Goal: Answer question/provide support: Share knowledge or assist other users

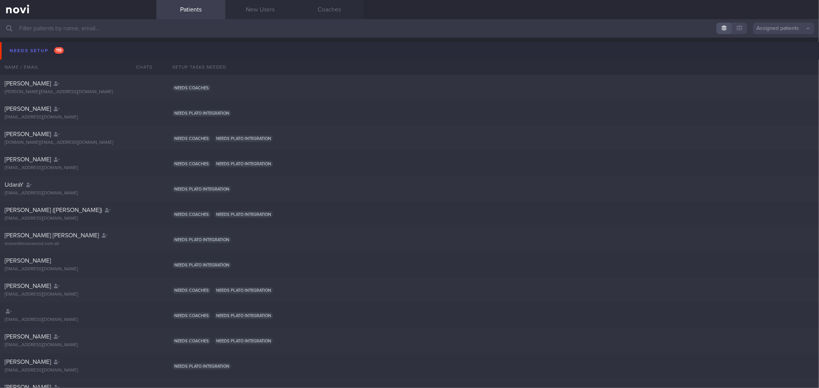
click at [76, 49] on button "Needs setup 119" at bounding box center [410, 50] width 821 height 17
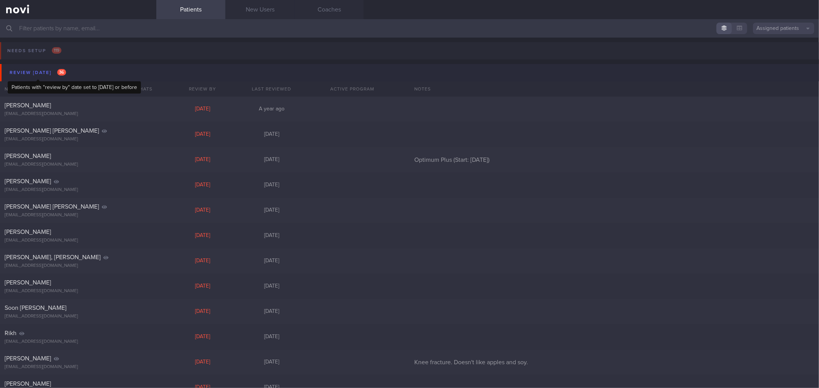
click at [68, 73] on div "Review [DATE] 36" at bounding box center [38, 73] width 60 height 10
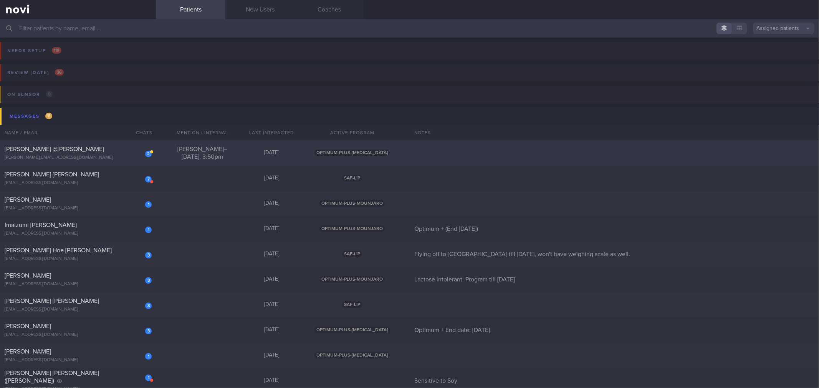
click at [105, 162] on div "2 [PERSON_NAME] @[PERSON_NAME] PILLAI [EMAIL_ADDRESS][DOMAIN_NAME] [PERSON_NAME…" at bounding box center [409, 152] width 819 height 25
select select "9"
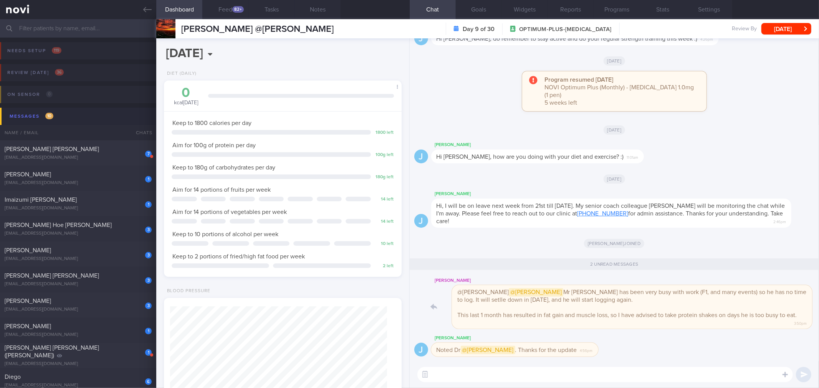
drag, startPoint x: 596, startPoint y: 310, endPoint x: 646, endPoint y: 312, distance: 50.3
click at [646, 312] on div "[PERSON_NAME] @[PERSON_NAME] @[PERSON_NAME] Mr [PERSON_NAME] has been very busy…" at bounding box center [622, 302] width 383 height 53
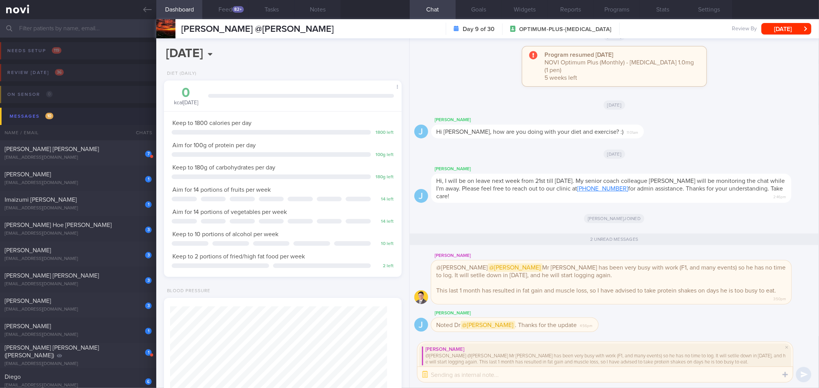
click at [634, 380] on textarea at bounding box center [604, 374] width 375 height 15
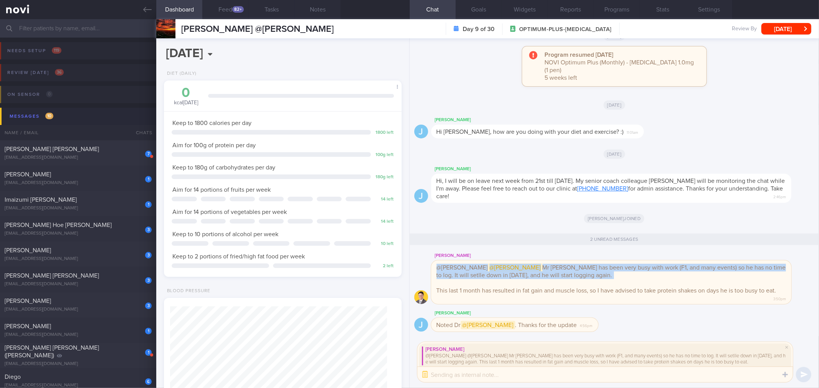
drag, startPoint x: 538, startPoint y: 281, endPoint x: 651, endPoint y: 279, distance: 112.8
click at [651, 279] on div "@[PERSON_NAME] @[PERSON_NAME] Mr [PERSON_NAME] has been very busy with work (F1…" at bounding box center [611, 283] width 360 height 44
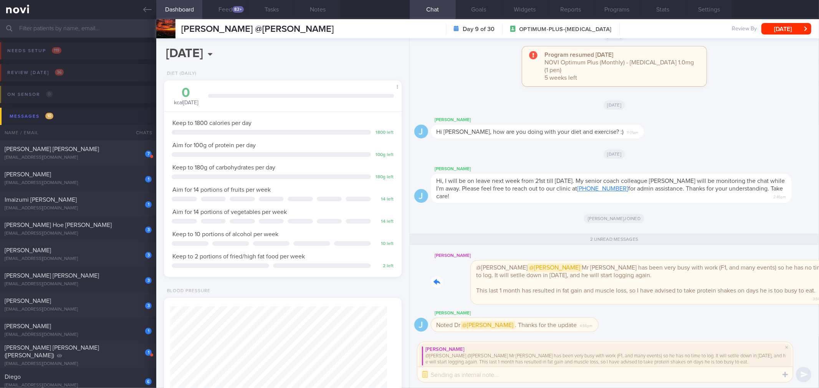
click at [663, 304] on div "[PERSON_NAME] @[PERSON_NAME] @[PERSON_NAME] Mr [PERSON_NAME] has been very busy…" at bounding box center [622, 277] width 383 height 53
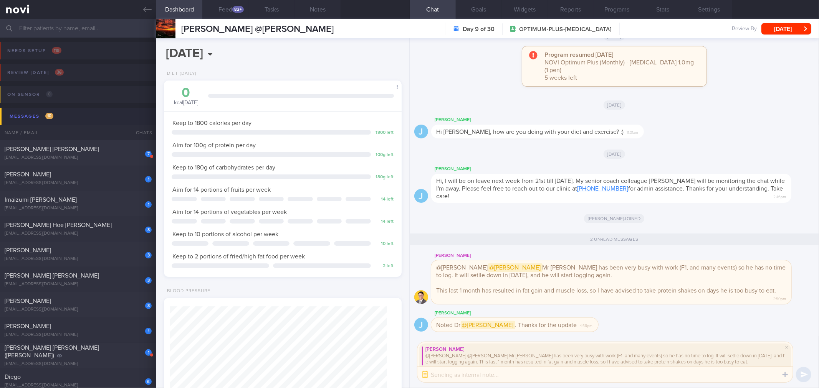
click at [636, 375] on textarea at bounding box center [604, 374] width 375 height 15
type textarea "Okay thanks for the update Dr @[PERSON_NAME] !"
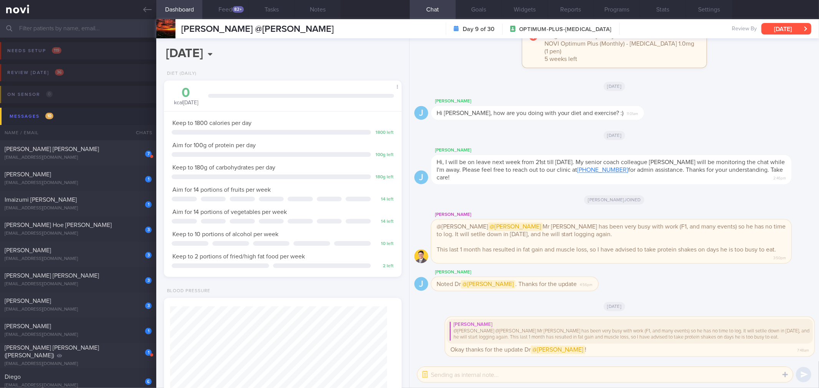
click at [785, 25] on button "[DATE]" at bounding box center [786, 29] width 50 height 12
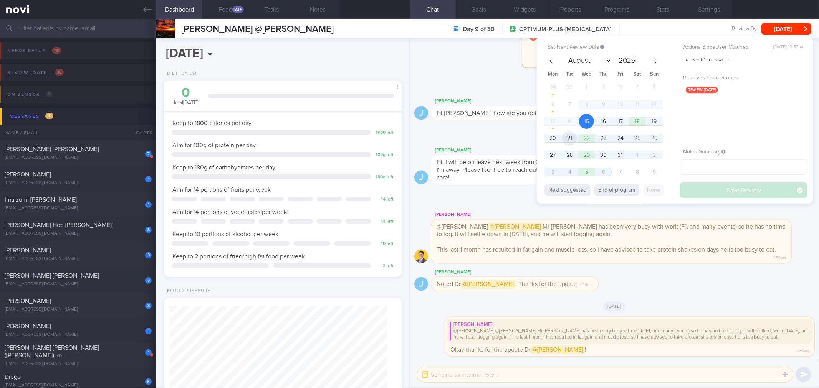
click at [573, 137] on span "21" at bounding box center [569, 138] width 15 height 15
click at [724, 191] on button "Save Review" at bounding box center [743, 190] width 127 height 15
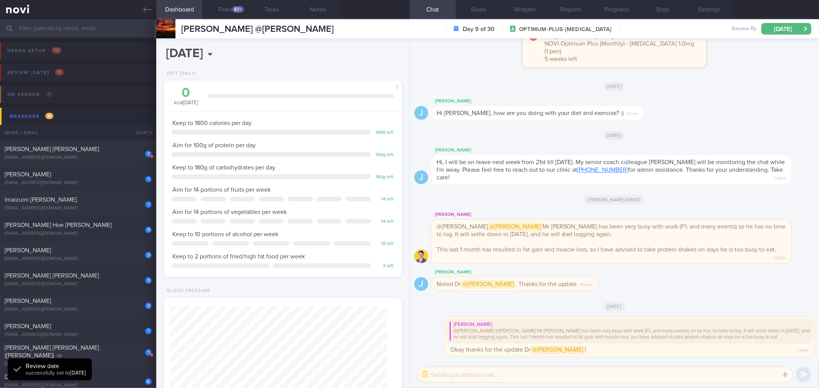
click at [150, 13] on icon at bounding box center [147, 9] width 8 height 8
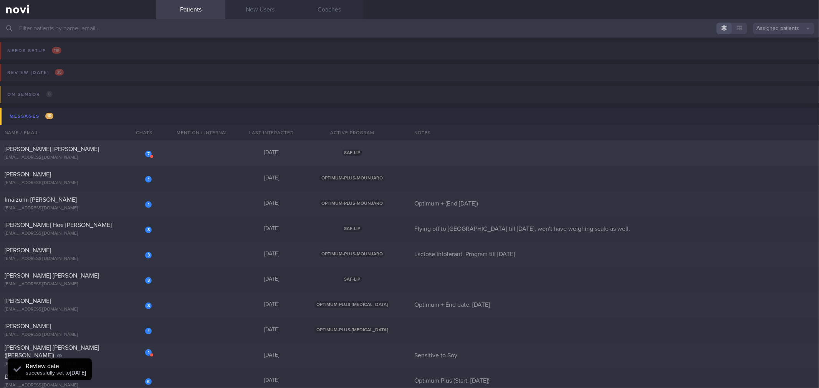
click at [100, 158] on div "[EMAIL_ADDRESS][DOMAIN_NAME]" at bounding box center [78, 158] width 147 height 6
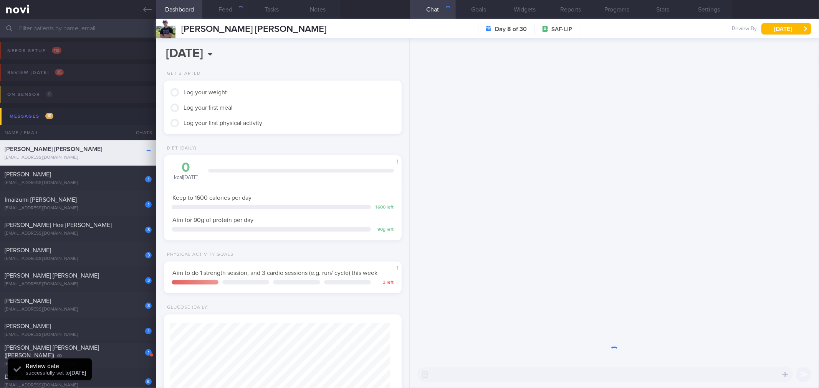
scroll to position [119, 217]
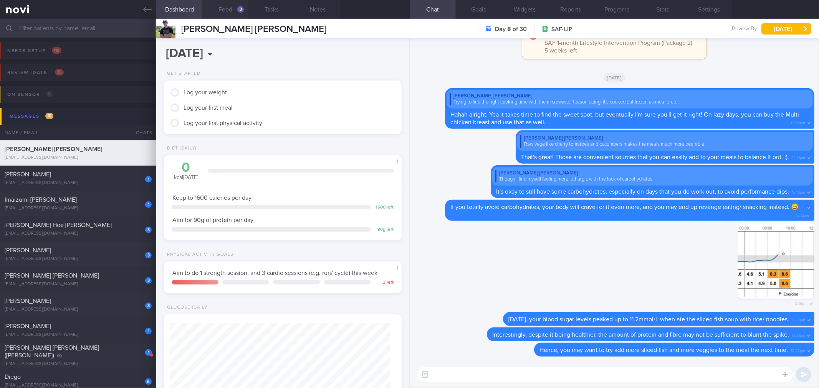
click at [220, 6] on button "Feed 3" at bounding box center [225, 9] width 46 height 19
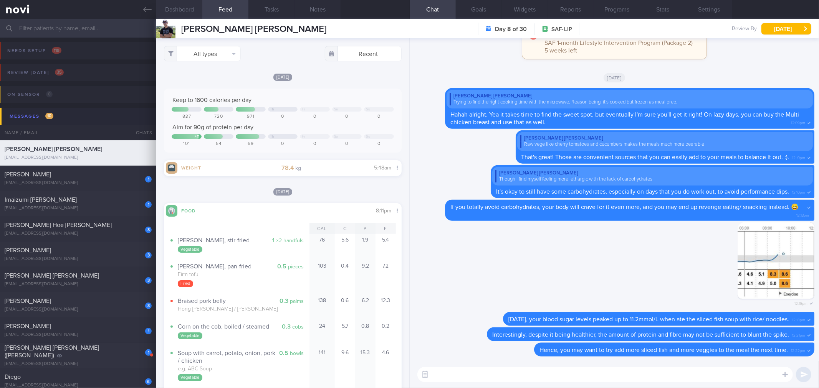
click at [195, 14] on button "Dashboard" at bounding box center [179, 9] width 46 height 19
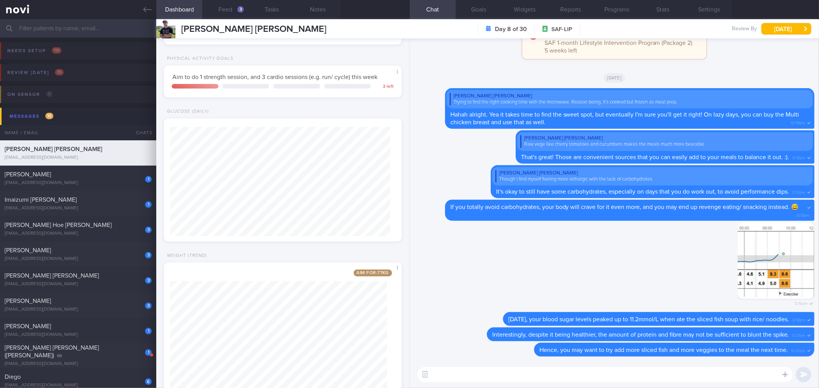
scroll to position [221, 0]
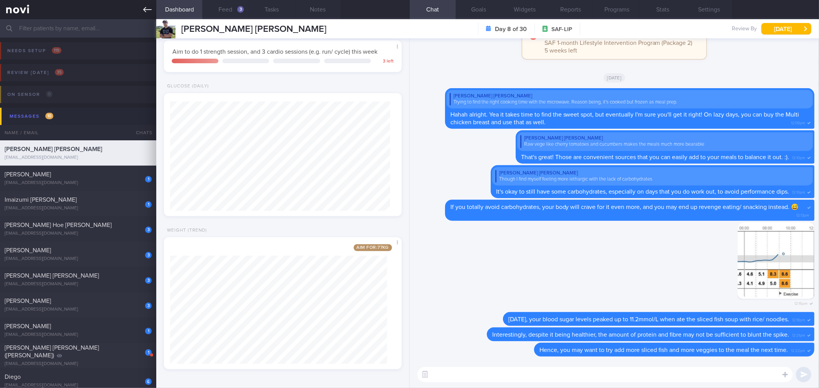
click at [149, 14] on link at bounding box center [78, 9] width 156 height 19
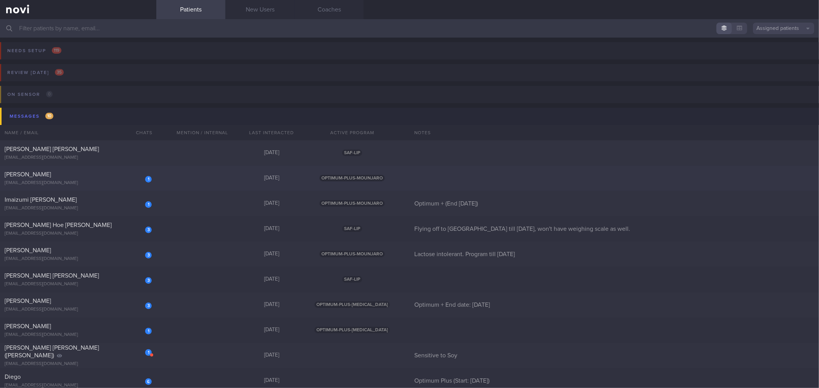
click at [130, 183] on div "[EMAIL_ADDRESS][DOMAIN_NAME]" at bounding box center [78, 183] width 147 height 6
select select "9"
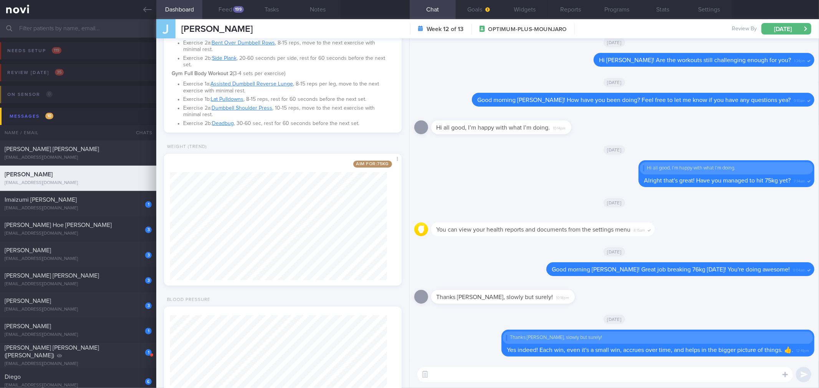
scroll to position [170, 0]
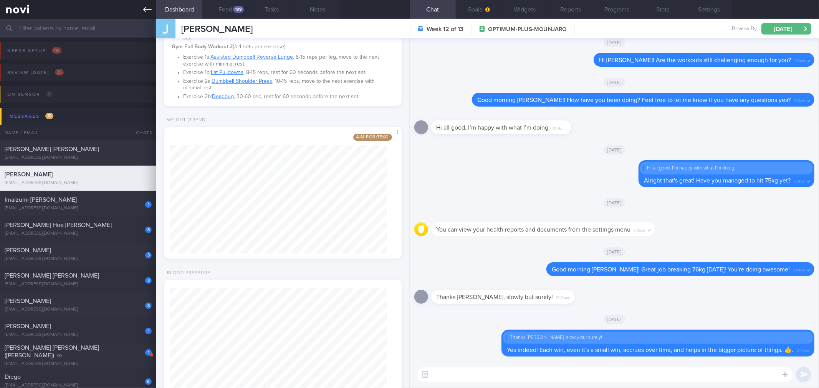
click at [147, 14] on link at bounding box center [78, 9] width 156 height 19
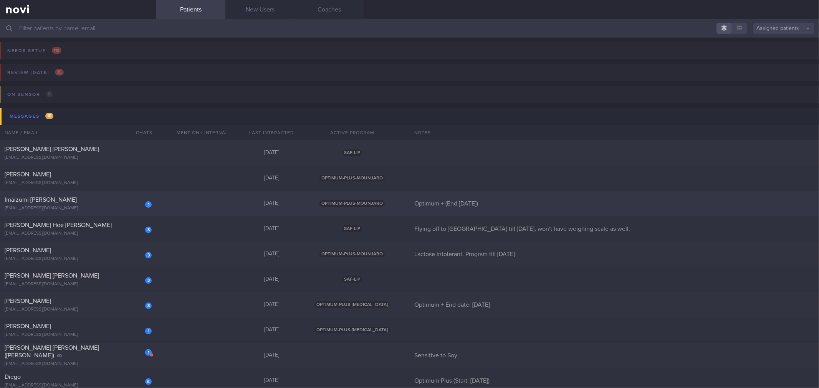
drag, startPoint x: 116, startPoint y: 198, endPoint x: 117, endPoint y: 193, distance: 4.9
click at [116, 198] on div "Imaizumi [PERSON_NAME]" at bounding box center [77, 200] width 145 height 8
select select "9"
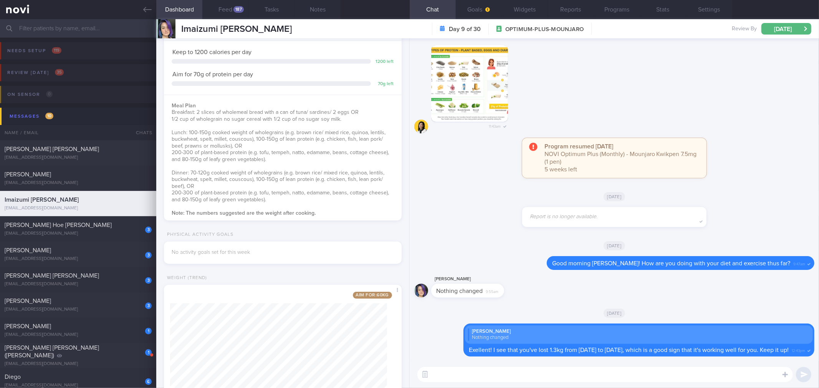
scroll to position [118, 0]
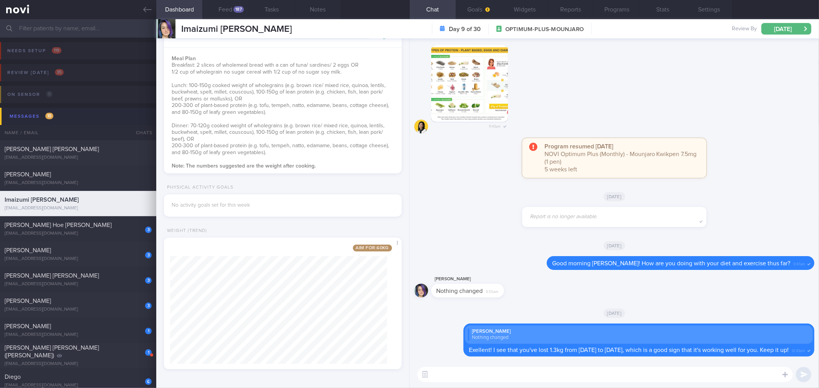
drag, startPoint x: 150, startPoint y: 13, endPoint x: 128, endPoint y: 107, distance: 96.5
click at [149, 14] on link at bounding box center [78, 9] width 156 height 19
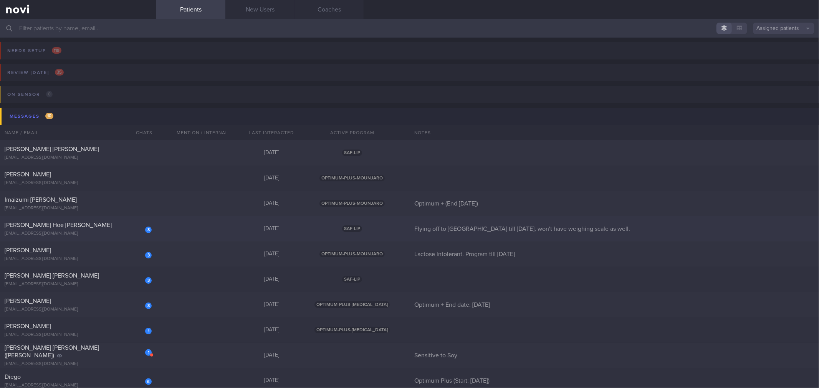
click at [102, 236] on div "[EMAIL_ADDRESS][DOMAIN_NAME]" at bounding box center [78, 234] width 147 height 6
select select "9"
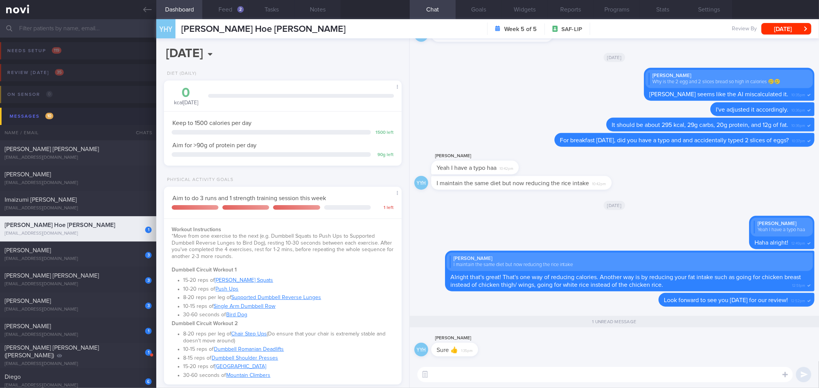
scroll to position [119, 217]
click at [482, 375] on textarea at bounding box center [604, 374] width 375 height 15
type textarea "Remember to come hydrated yah?"
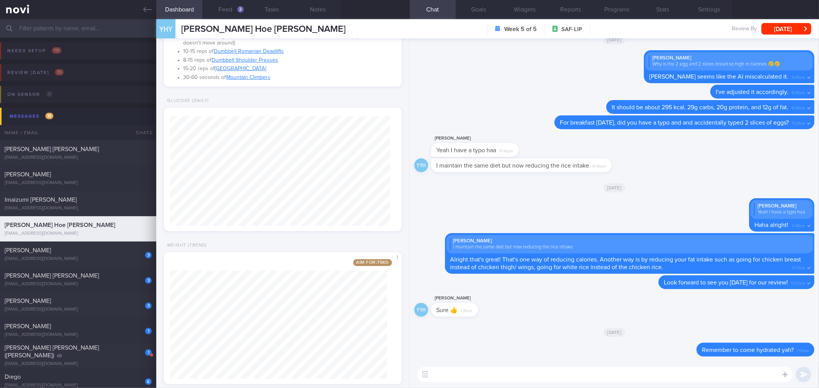
scroll to position [313, 0]
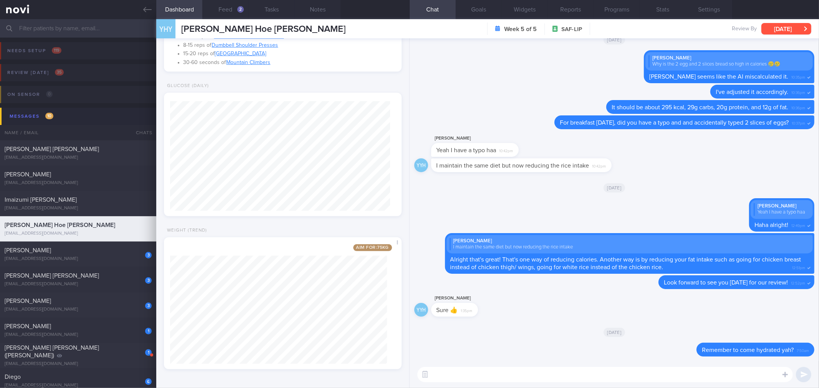
click at [800, 30] on button "[DATE]" at bounding box center [786, 29] width 50 height 12
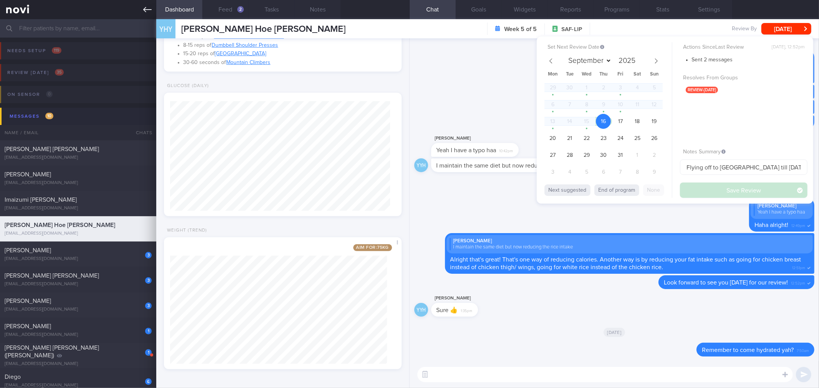
click at [146, 5] on icon at bounding box center [147, 9] width 8 height 8
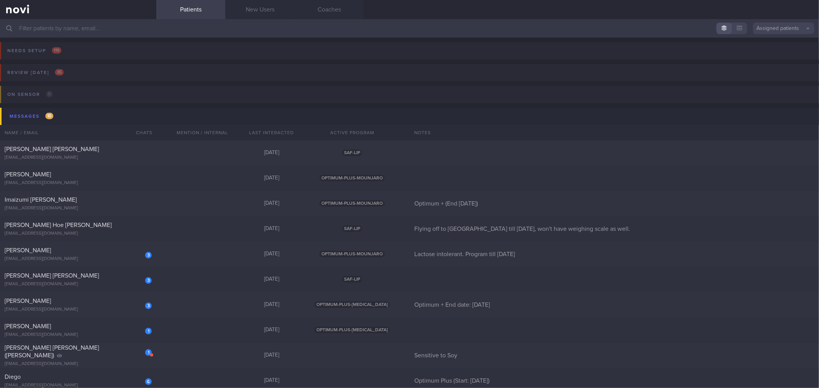
click at [103, 253] on div "[PERSON_NAME]" at bounding box center [77, 251] width 145 height 8
select select "9"
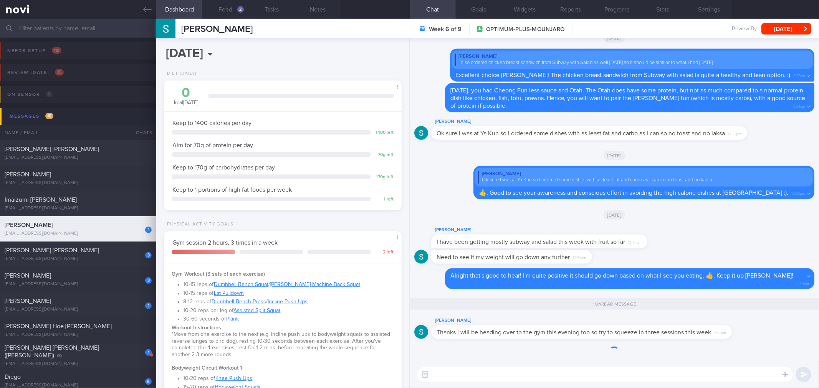
scroll to position [119, 217]
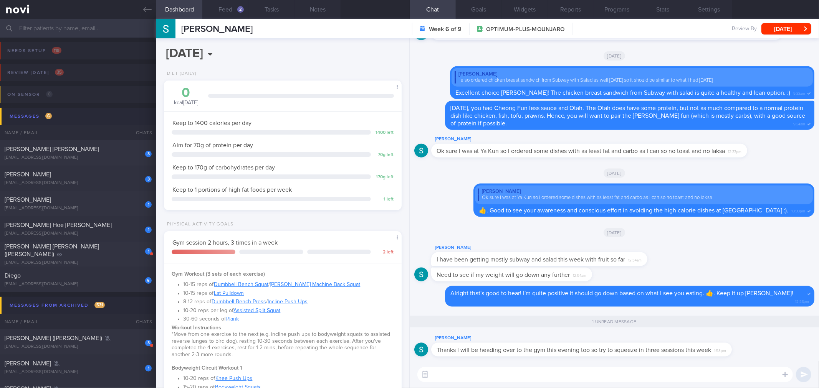
click at [543, 370] on textarea at bounding box center [604, 374] width 375 height 15
drag, startPoint x: 569, startPoint y: 356, endPoint x: 723, endPoint y: 353, distance: 153.1
click at [723, 353] on div "[PERSON_NAME] Thanks I will be heading over to the gym this evening too so try …" at bounding box center [592, 345] width 323 height 23
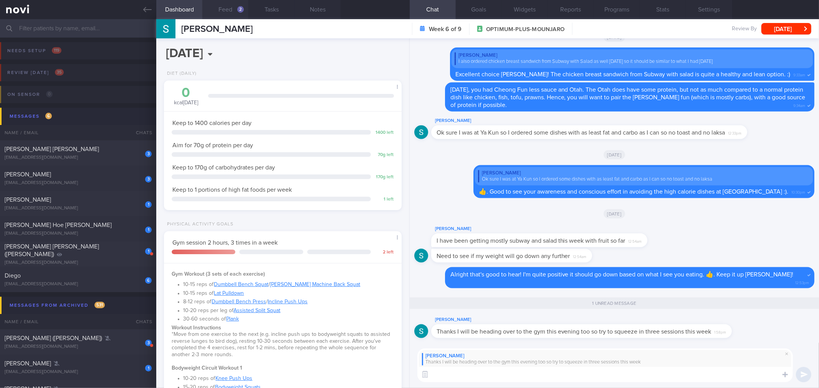
click at [232, 13] on button "Feed 2" at bounding box center [225, 9] width 46 height 19
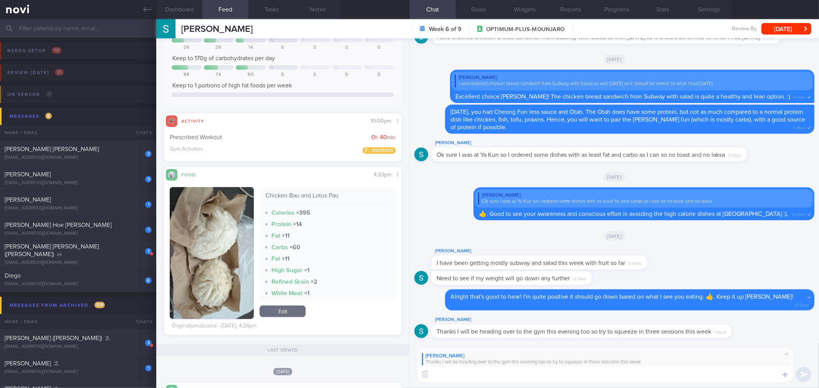
scroll to position [170, 0]
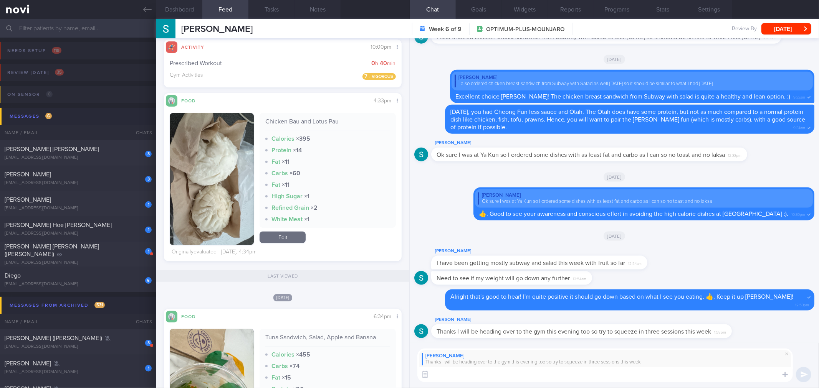
click at [467, 377] on textarea at bounding box center [604, 374] width 375 height 15
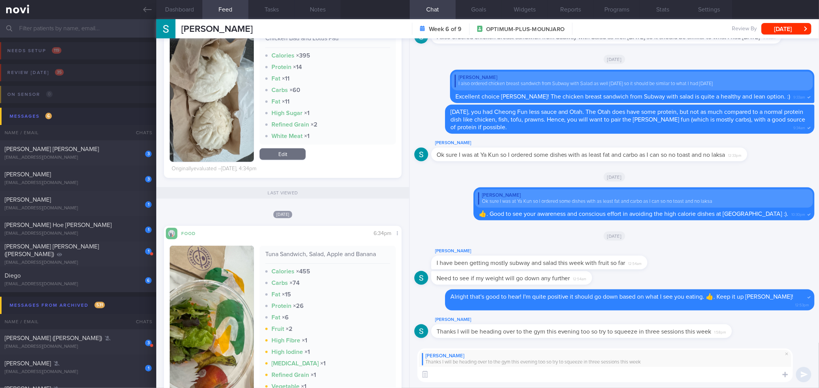
scroll to position [128, 0]
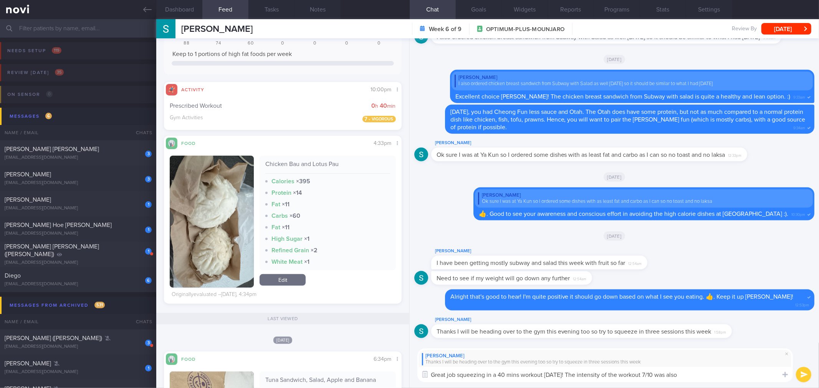
click at [708, 378] on textarea "Great job squeezing in a 40 mins workout [DATE]! The intensity of the workout 7…" at bounding box center [604, 374] width 375 height 15
type textarea "Great job squeezing in a 40 mins workout [DATE]! The intensity of the workout 7…"
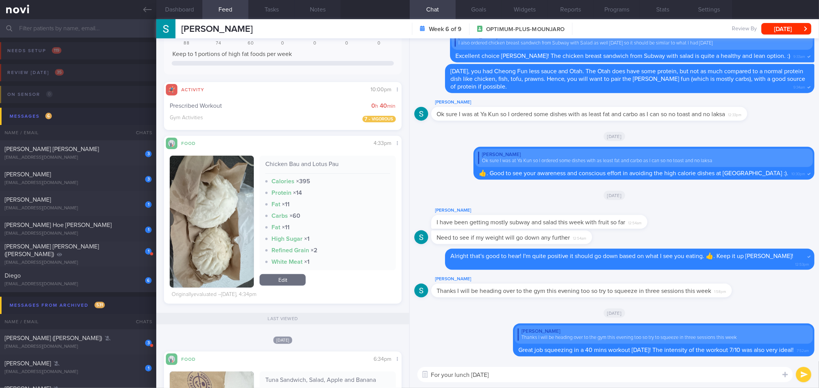
click at [574, 384] on div "For your lunch [DATE] For your lunch [DATE] ​ For your lunch [DATE] ​" at bounding box center [613, 374] width 409 height 27
click at [578, 380] on textarea "For your lunch [DATE]" at bounding box center [604, 374] width 375 height 15
type textarea "For your lunch [DATE], did you have just the chicken pau and lotus pau?"
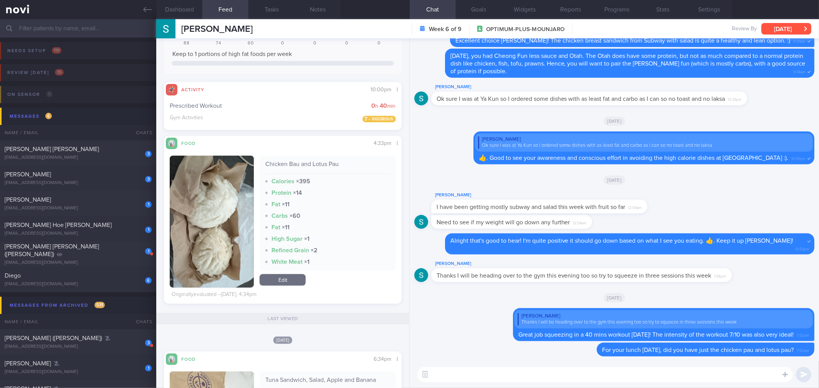
click at [782, 31] on button "[DATE]" at bounding box center [786, 29] width 50 height 12
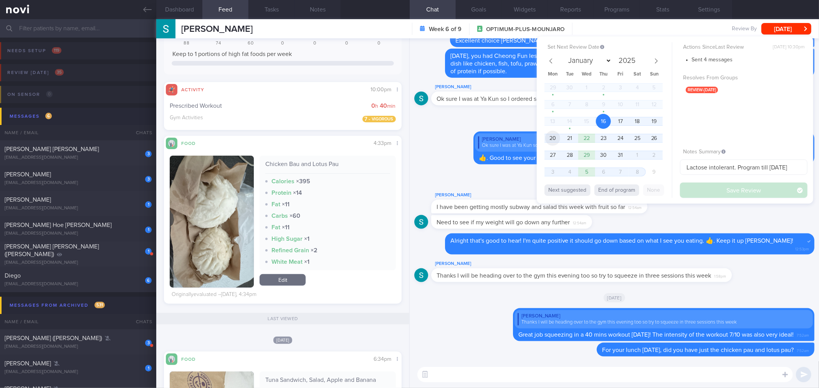
click at [555, 138] on span "20" at bounding box center [552, 138] width 15 height 15
click at [728, 186] on button "Save Review" at bounding box center [743, 190] width 127 height 15
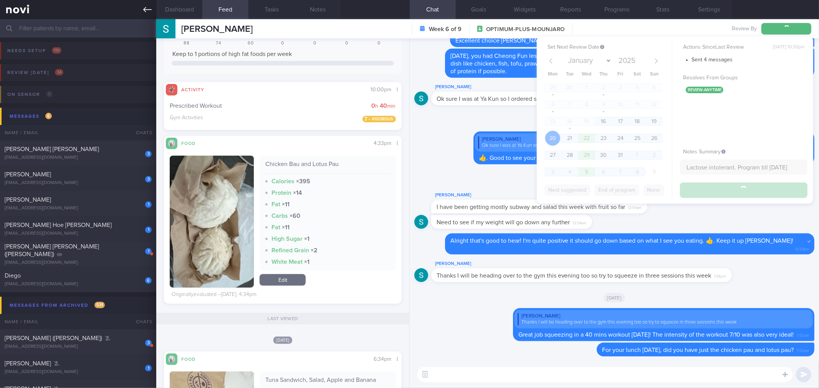
click at [150, 2] on link at bounding box center [78, 9] width 156 height 19
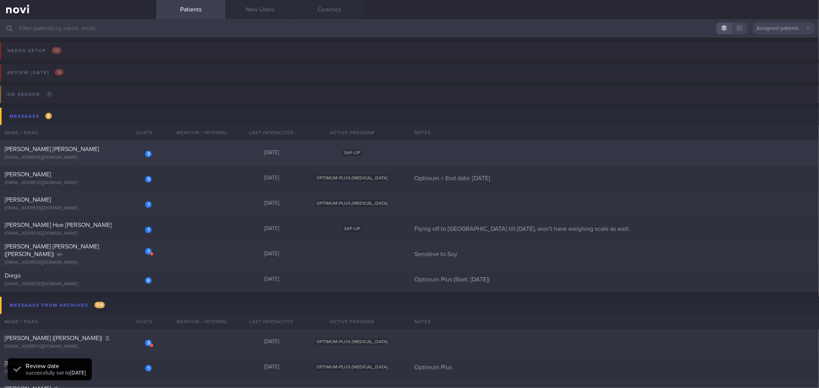
click at [154, 149] on div "3 [PERSON_NAME] [PERSON_NAME] [EMAIL_ADDRESS][DOMAIN_NAME]" at bounding box center [78, 152] width 156 height 15
select select "9"
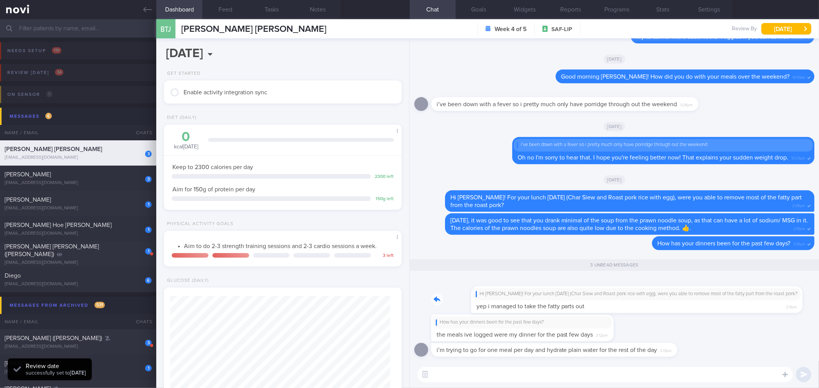
drag, startPoint x: 596, startPoint y: 302, endPoint x: 702, endPoint y: 300, distance: 106.7
click at [702, 300] on div "Hi [PERSON_NAME]! For your lunch [DATE] (Char Siew and Roast pork rice with egg…" at bounding box center [608, 295] width 354 height 36
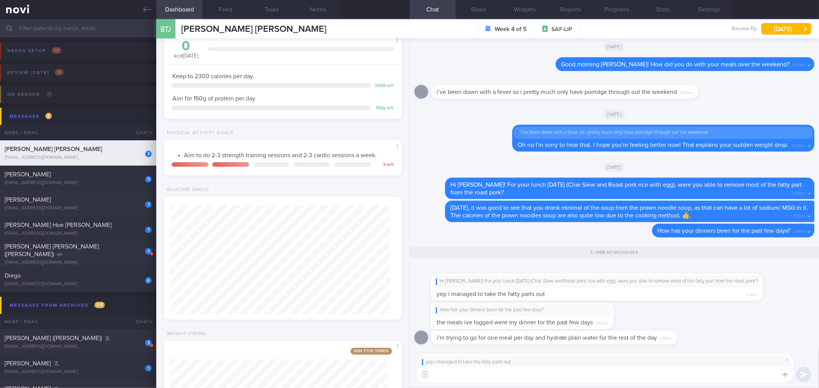
scroll to position [195, 0]
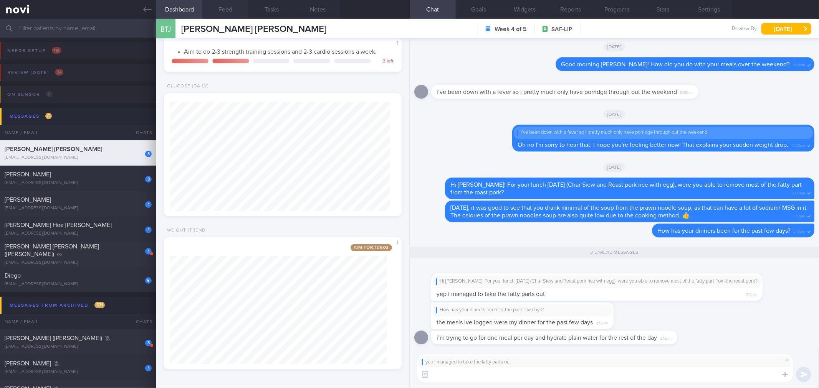
click at [224, 12] on button "Feed" at bounding box center [225, 9] width 46 height 19
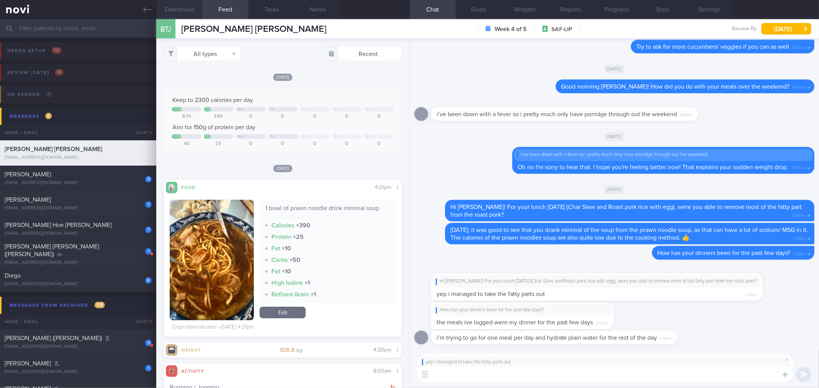
click at [192, 9] on button "Dashboard" at bounding box center [179, 9] width 46 height 19
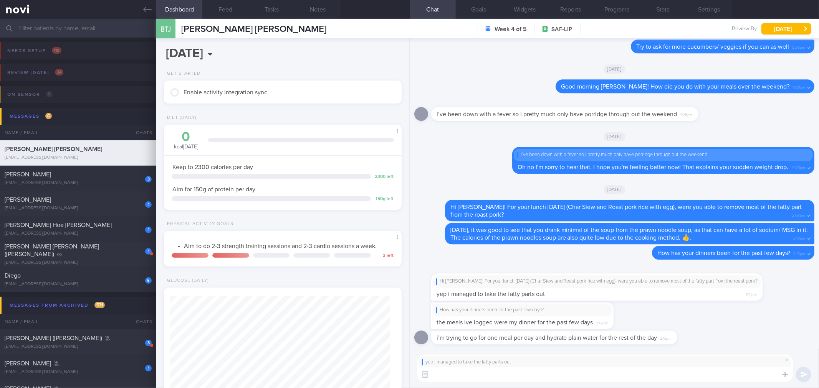
scroll to position [195, 0]
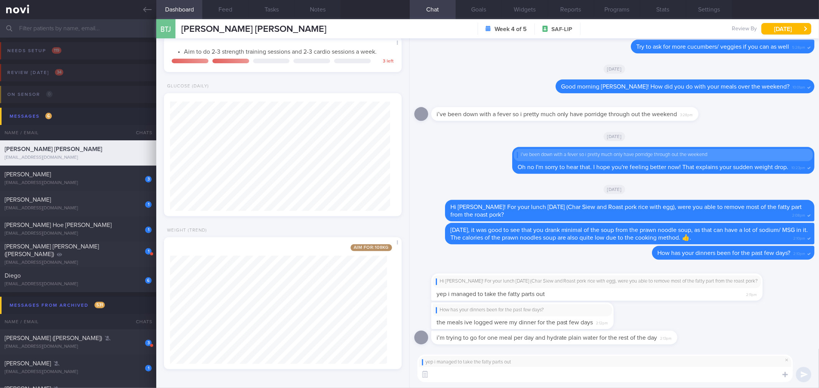
click at [489, 380] on textarea at bounding box center [604, 374] width 375 height 15
type textarea "Okay that's great!"
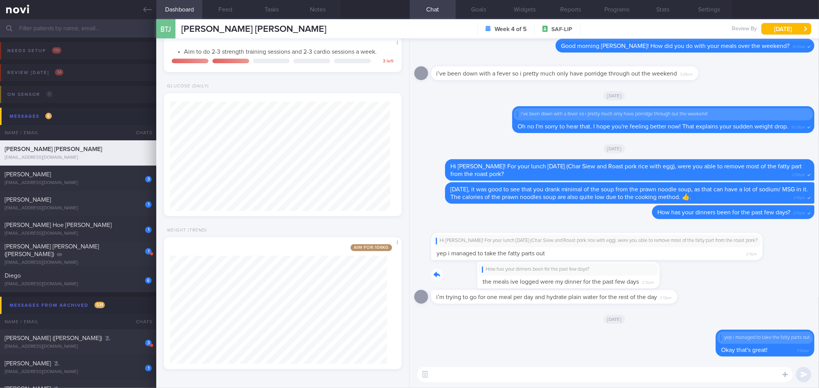
drag, startPoint x: 574, startPoint y: 272, endPoint x: 728, endPoint y: 274, distance: 154.3
click at [731, 272] on div "How has your dinners been for the past few days? the meals ive logged were my d…" at bounding box center [614, 276] width 400 height 28
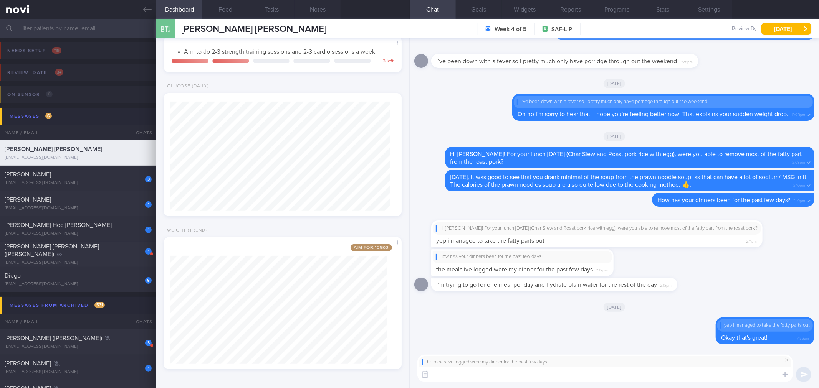
type textarea "🙀"
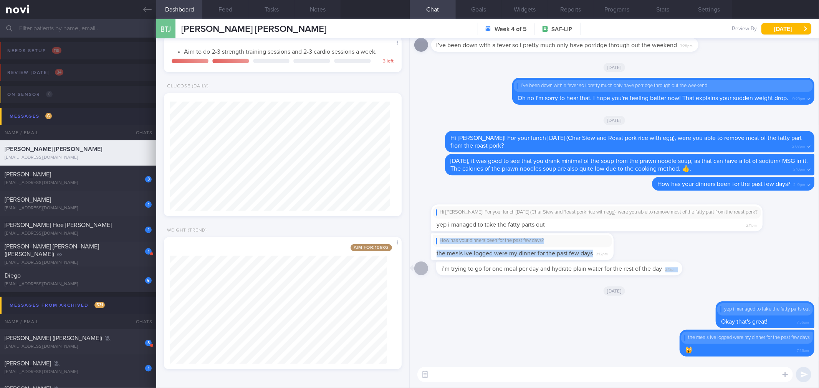
drag, startPoint x: 675, startPoint y: 273, endPoint x: 750, endPoint y: 258, distance: 76.8
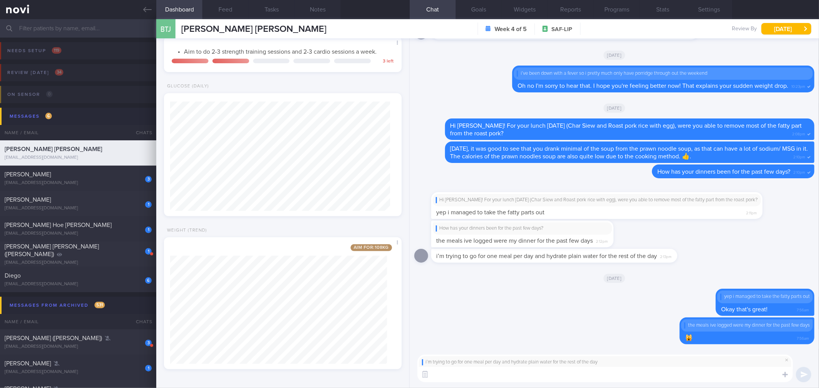
click at [600, 376] on textarea at bounding box center [604, 374] width 375 height 15
type textarea "Are you trying to lose weight faster and hence are going for 1 meal a day?"
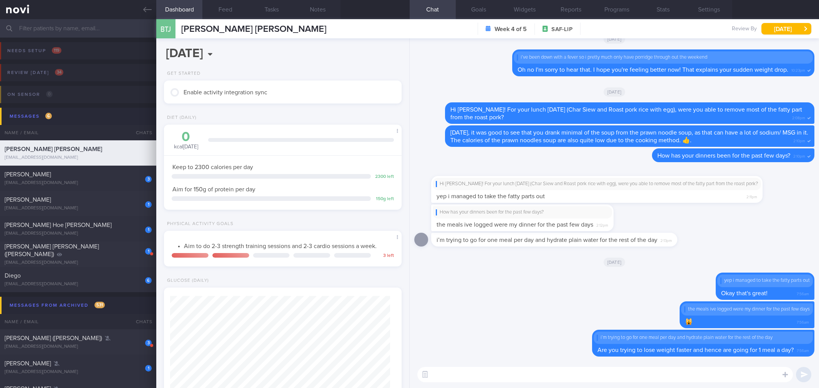
select select "9"
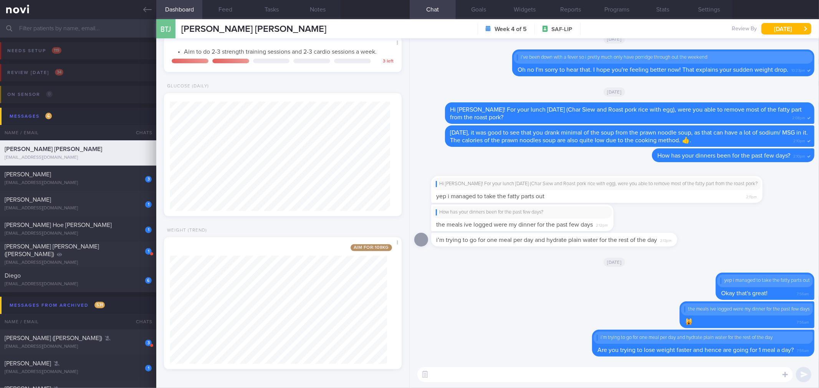
click at [537, 373] on textarea at bounding box center [604, 374] width 375 height 15
type textarea "How are your energy and hunger levels doing so?"
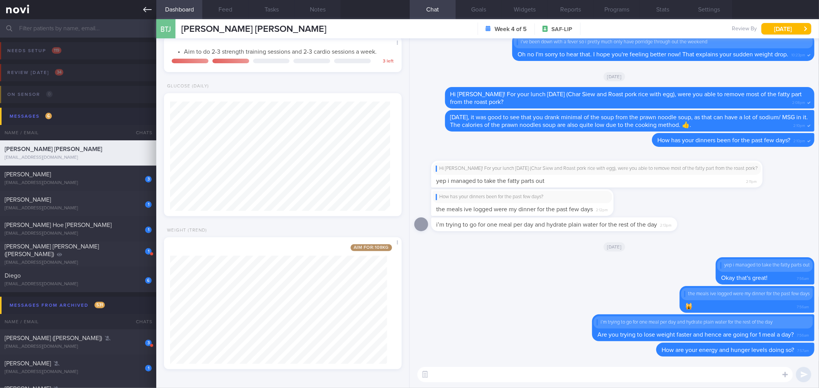
click at [148, 9] on icon at bounding box center [147, 9] width 8 height 5
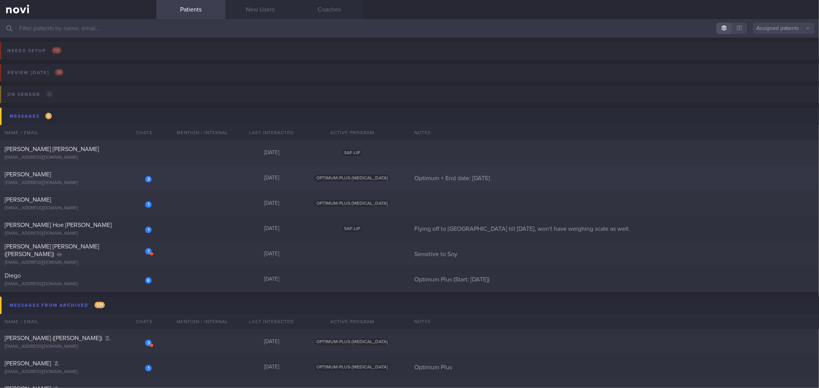
click at [175, 189] on div "3 Roy Tay roythegreat@gmail.com Yesterday OPTIMUM-PLUS-RYBELSUS Optimum + End d…" at bounding box center [409, 178] width 819 height 25
select select "9"
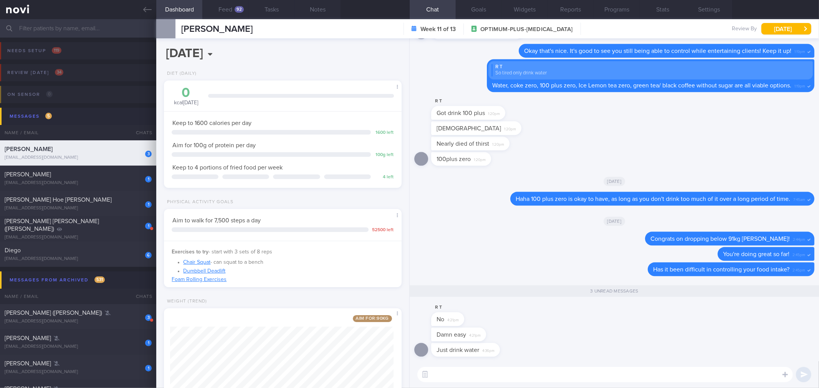
scroll to position [119, 217]
click at [507, 377] on textarea at bounding box center [604, 374] width 375 height 15
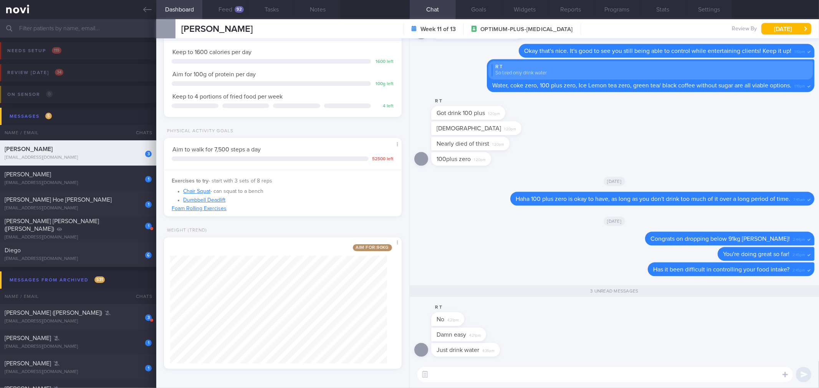
click at [608, 376] on textarea at bounding box center [604, 374] width 375 height 15
type textarea "Nicely done Roy! Are you having just one meal a day?"
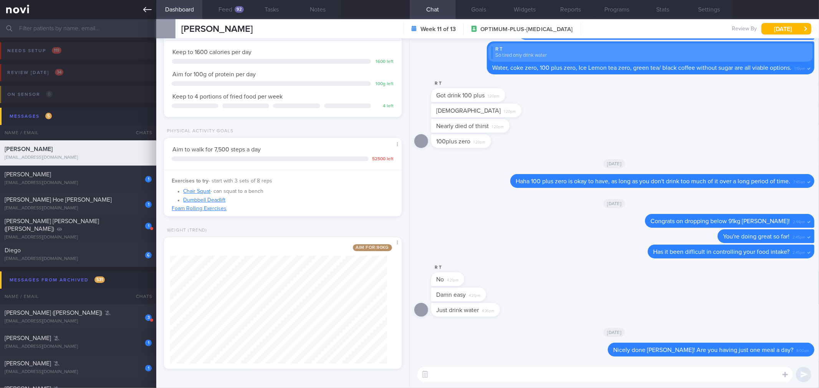
click at [139, 13] on link at bounding box center [78, 9] width 156 height 19
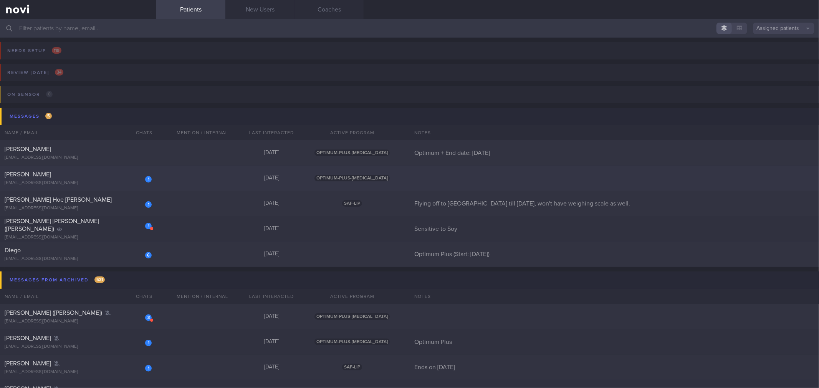
click at [91, 185] on div "[EMAIL_ADDRESS][DOMAIN_NAME]" at bounding box center [78, 183] width 147 height 6
select select "9"
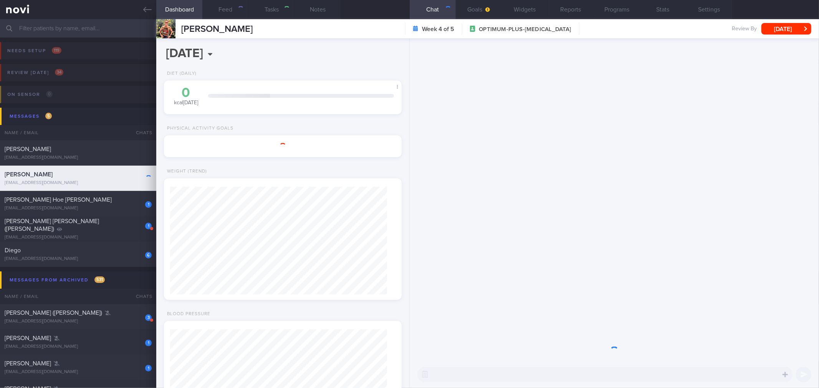
scroll to position [108, 217]
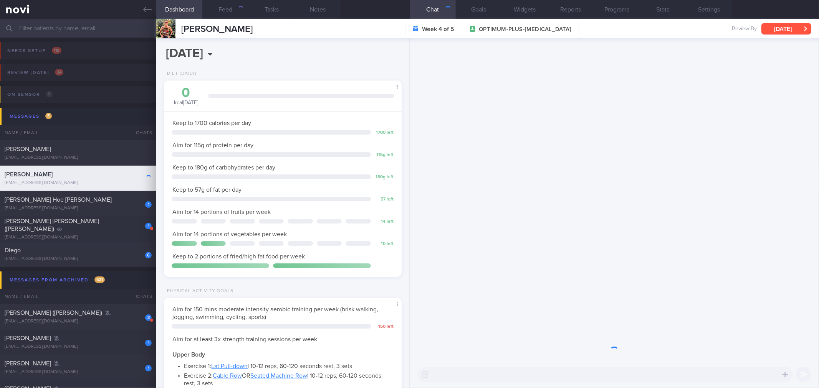
click at [786, 31] on button "[DATE]" at bounding box center [786, 29] width 50 height 12
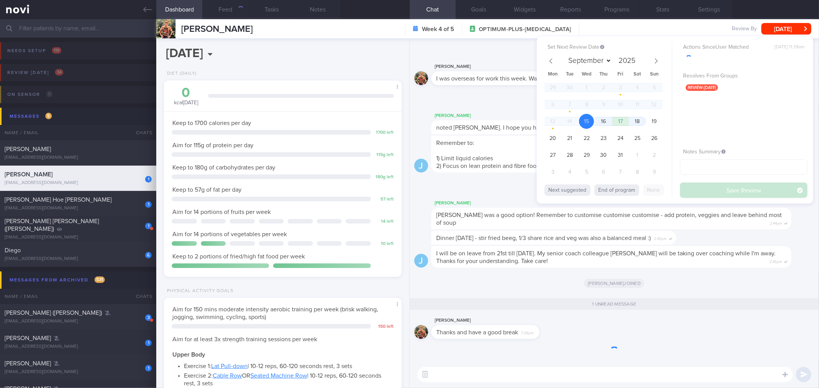
scroll to position [119, 217]
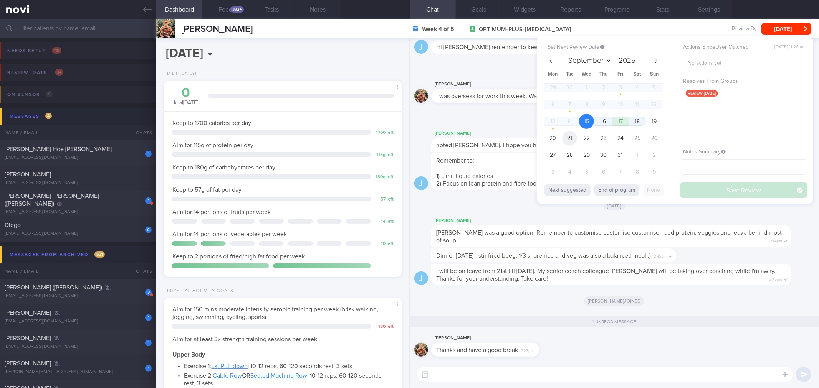
click at [568, 137] on span "21" at bounding box center [569, 138] width 15 height 15
click at [721, 188] on button "Save Review" at bounding box center [743, 190] width 127 height 15
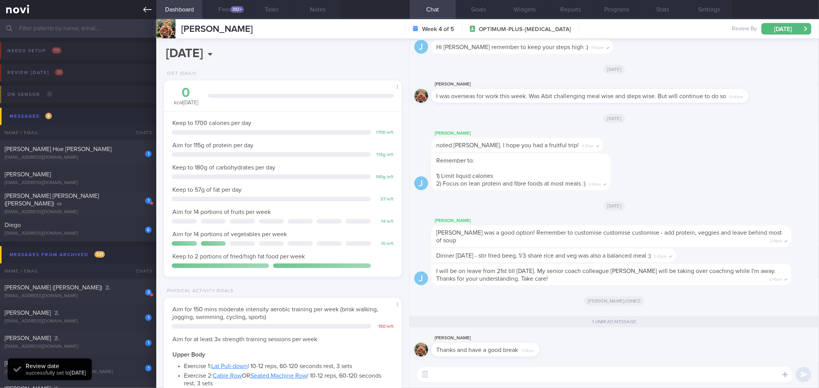
click at [144, 11] on icon at bounding box center [147, 9] width 8 height 8
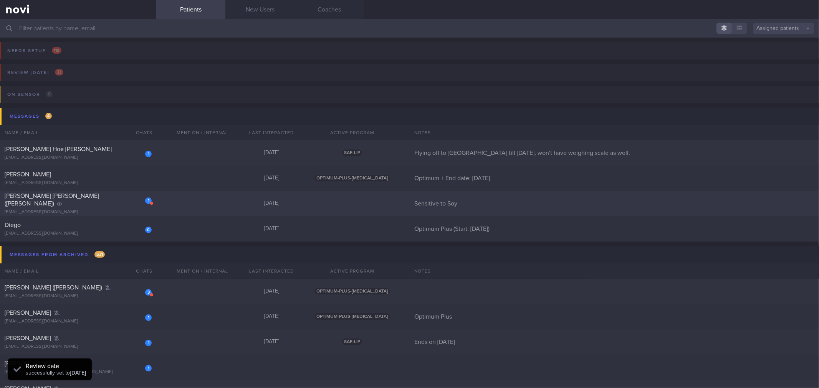
click at [118, 210] on div "[EMAIL_ADDRESS][DOMAIN_NAME]" at bounding box center [78, 213] width 147 height 6
select select "9"
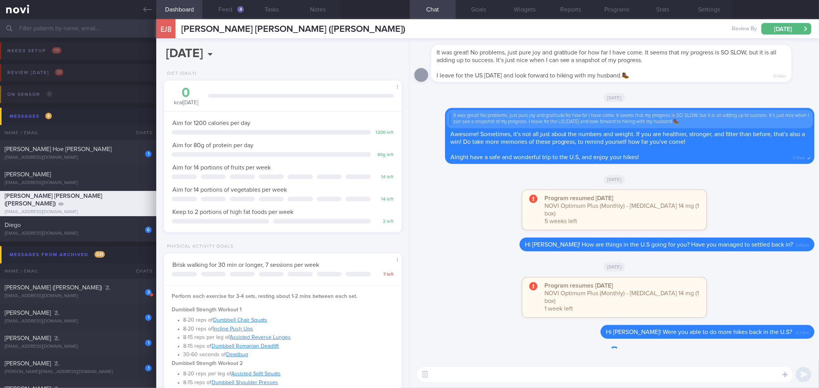
scroll to position [108, 217]
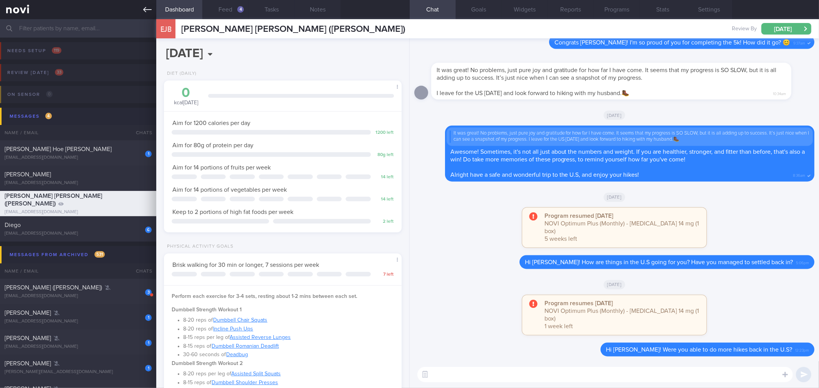
click at [150, 13] on icon at bounding box center [147, 9] width 8 height 8
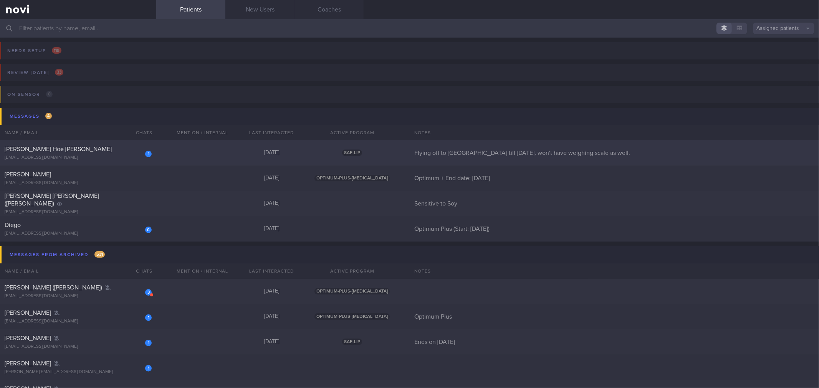
click at [114, 164] on div "1 Yong Hoe Yeo yeoyh82@gmail.com Today SAF-LIP Flying off to London till 3 Oct,…" at bounding box center [409, 152] width 819 height 25
select select "9"
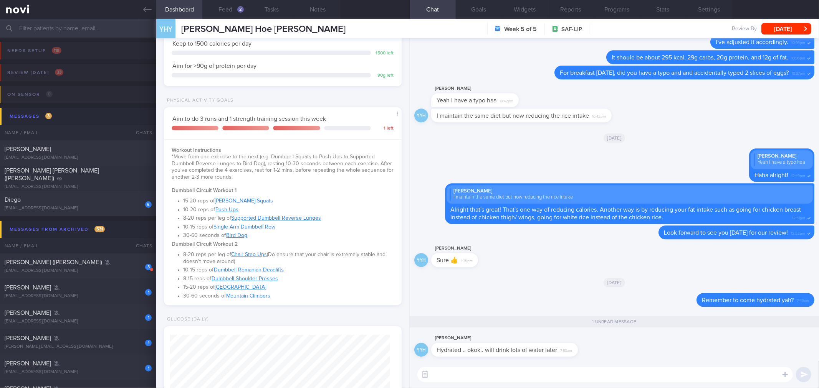
scroll to position [128, 0]
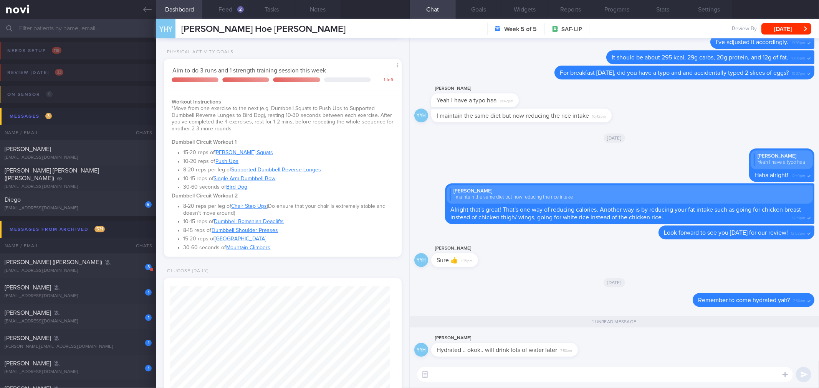
click at [558, 374] on textarea at bounding box center [604, 374] width 375 height 15
type textarea "Yea haha. If you are dehydrated or underhydrated, the results tend to over read…"
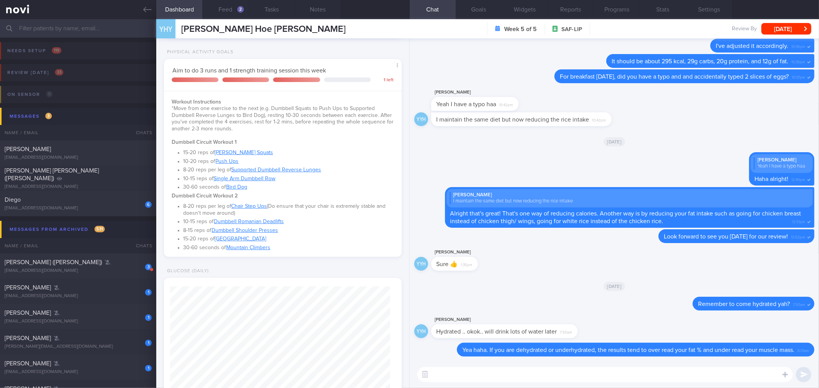
drag, startPoint x: 139, startPoint y: 12, endPoint x: 81, endPoint y: 216, distance: 212.8
click at [139, 12] on link at bounding box center [78, 9] width 156 height 19
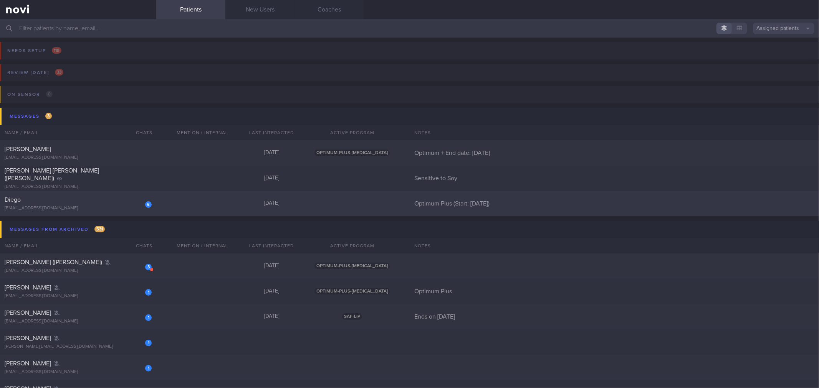
click at [89, 208] on div "[EMAIL_ADDRESS][DOMAIN_NAME]" at bounding box center [78, 209] width 147 height 6
select select "9"
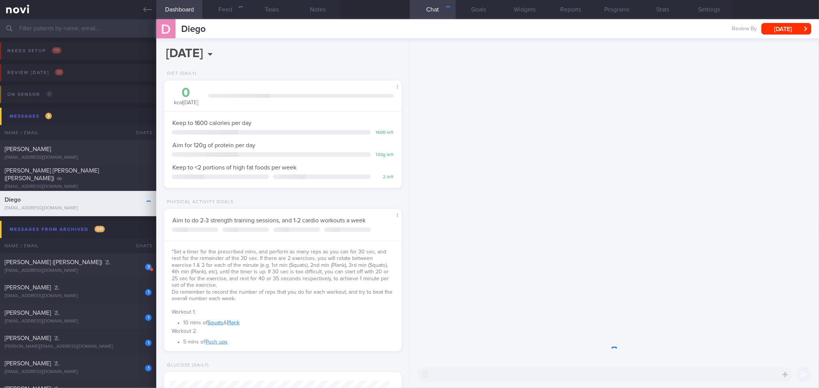
scroll to position [119, 217]
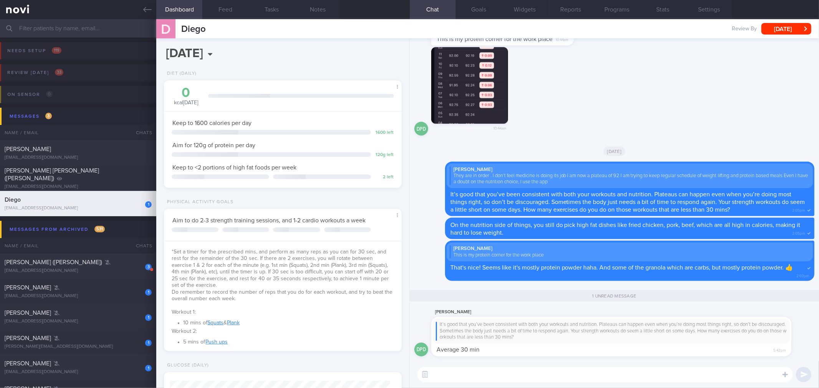
click at [758, 337] on div "It’s good that you’ve been consistent with both your workouts and nutrition. Pl…" at bounding box center [610, 331] width 357 height 25
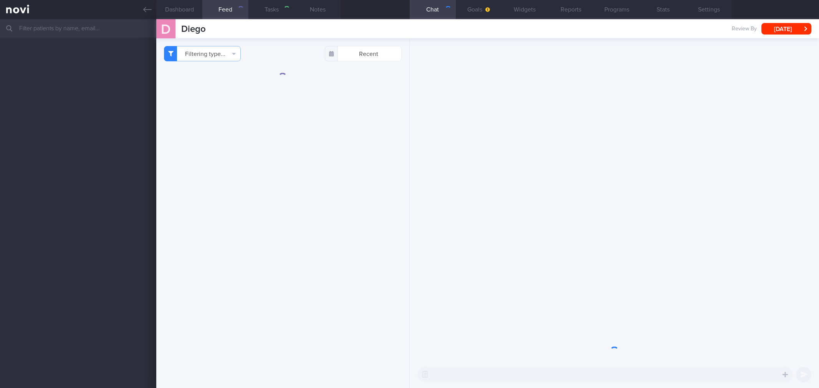
select select "9"
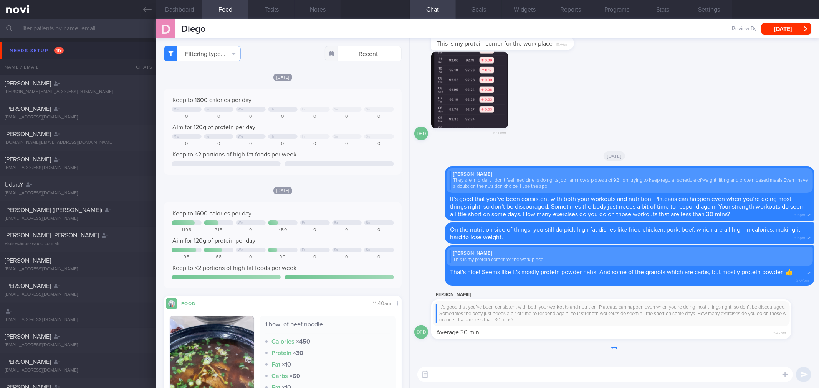
scroll to position [38, 0]
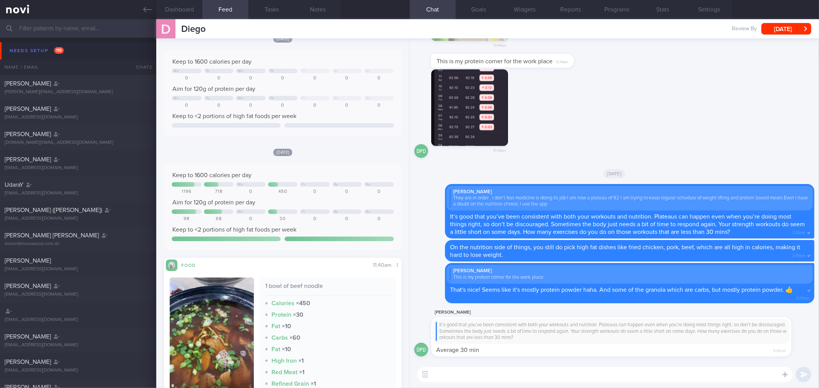
click at [516, 375] on textarea at bounding box center [604, 374] width 375 height 15
drag, startPoint x: 548, startPoint y: 343, endPoint x: 688, endPoint y: 349, distance: 140.6
click at [705, 342] on div "Diego Pereira Dias It’s good that you’ve been consistent with both your workout…" at bounding box center [622, 332] width 383 height 49
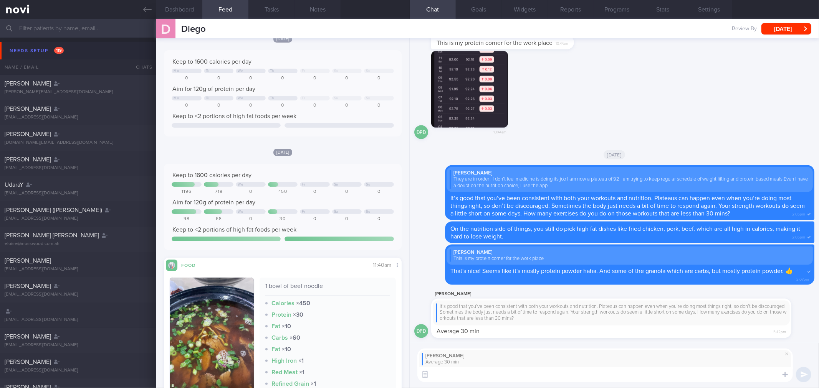
click at [584, 375] on textarea at bounding box center [604, 374] width 375 height 15
type textarea "Great! How many exercises are you able to do in that 30 mins?"
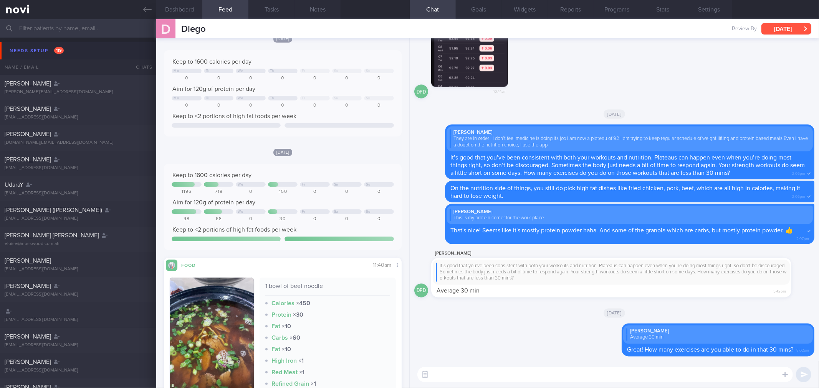
click at [790, 32] on button "[DATE]" at bounding box center [786, 29] width 50 height 12
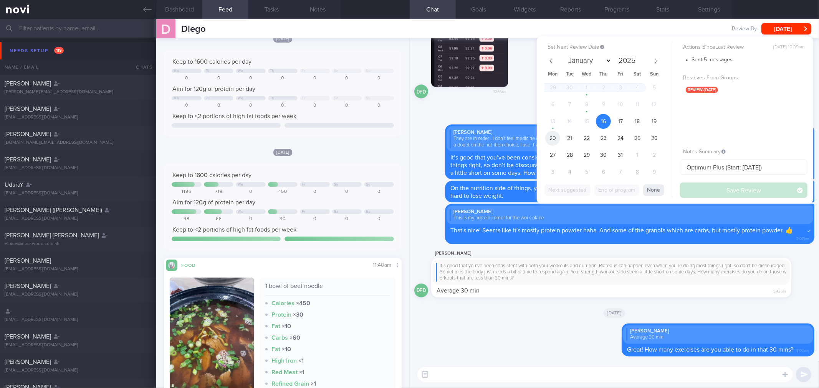
click at [549, 139] on span "20" at bounding box center [552, 138] width 15 height 15
click at [696, 193] on button "Save Review" at bounding box center [743, 190] width 127 height 15
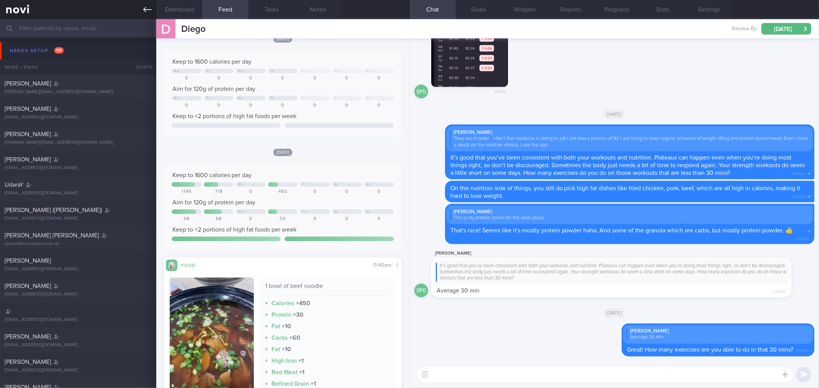
click at [146, 10] on icon at bounding box center [147, 9] width 8 height 5
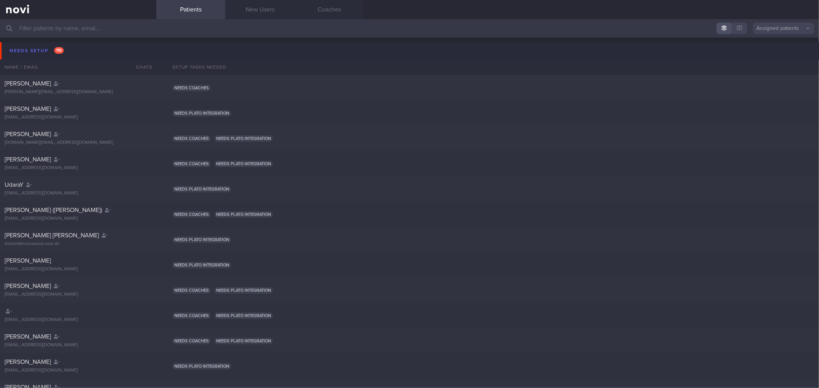
click at [111, 48] on button "Needs setup 119" at bounding box center [410, 50] width 821 height 17
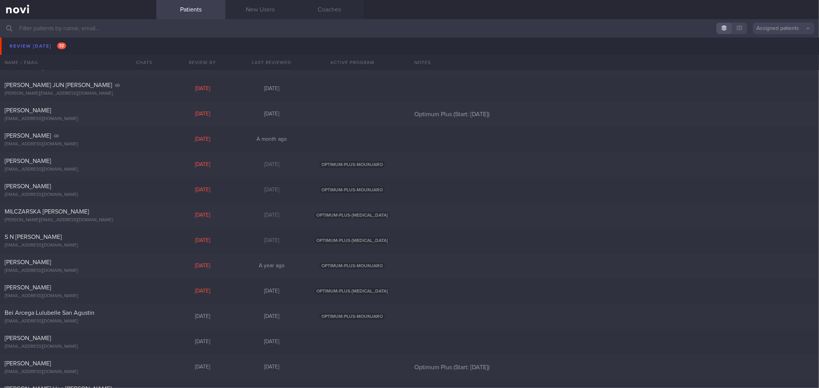
scroll to position [512, 0]
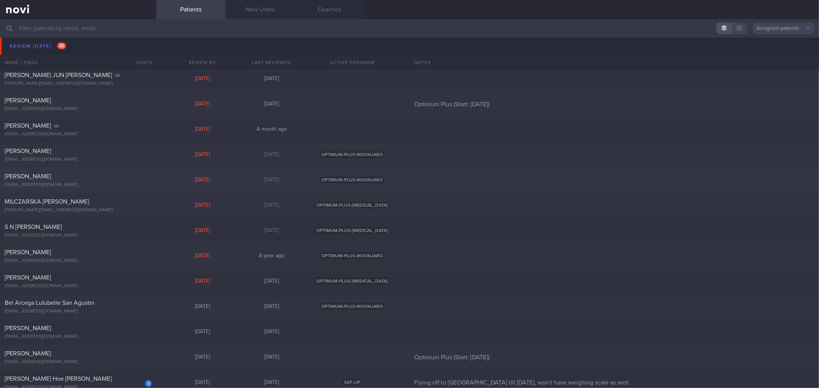
click at [163, 183] on div "Margaretha Bezuidenhout Johanna grethebez@me.com Yesterday 3 days ago OPTIMUM-P…" at bounding box center [409, 180] width 819 height 25
select select "9"
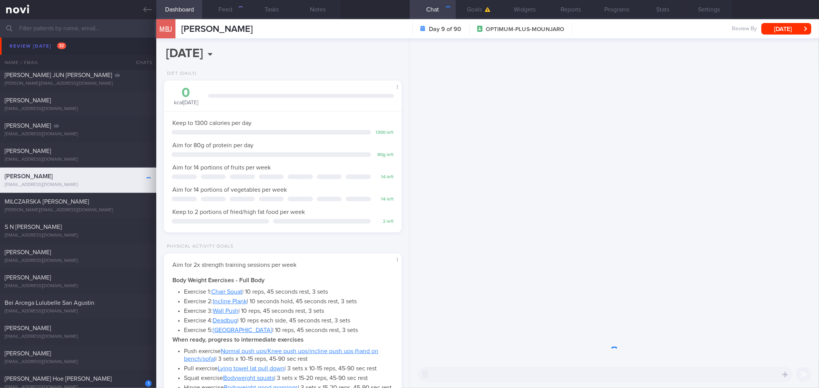
click at [783, 35] on div "MBJ Margaretha Bezuidenhout Johanna Day 9 of 90 OPTIMUM-PLUS-MOUNJARO Review By…" at bounding box center [487, 28] width 662 height 19
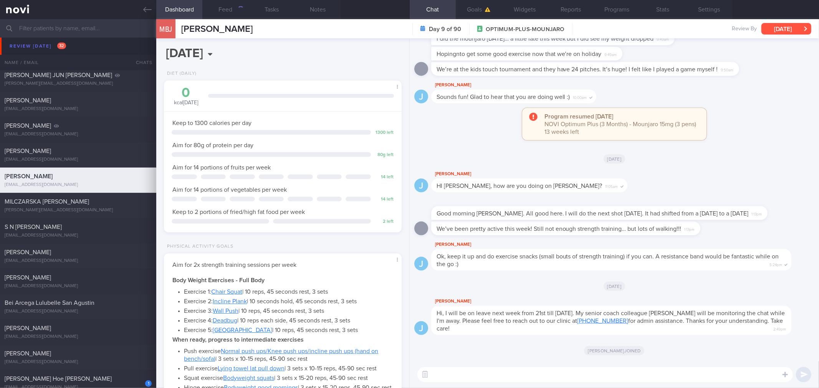
click at [772, 30] on button "[DATE]" at bounding box center [786, 29] width 50 height 12
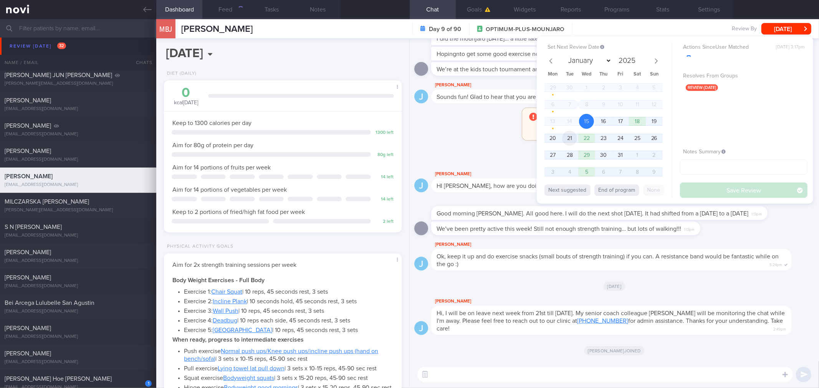
click at [567, 139] on span "21" at bounding box center [569, 138] width 15 height 15
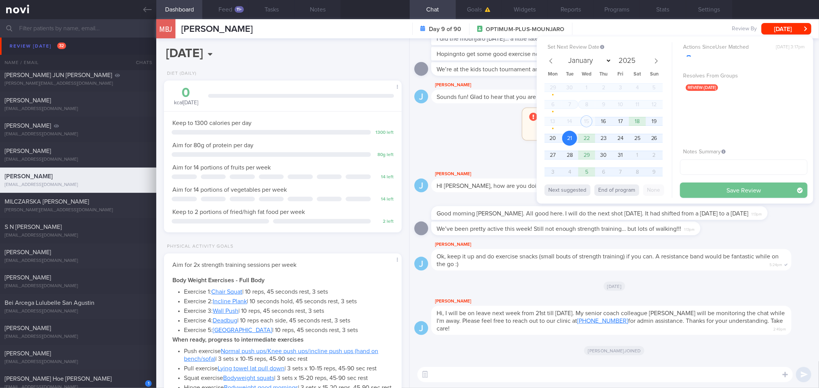
click at [693, 191] on button "Save Review" at bounding box center [743, 190] width 127 height 15
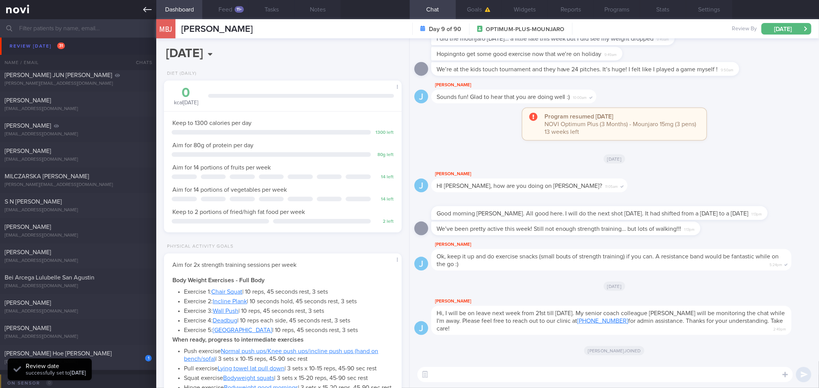
click at [149, 16] on link at bounding box center [78, 9] width 156 height 19
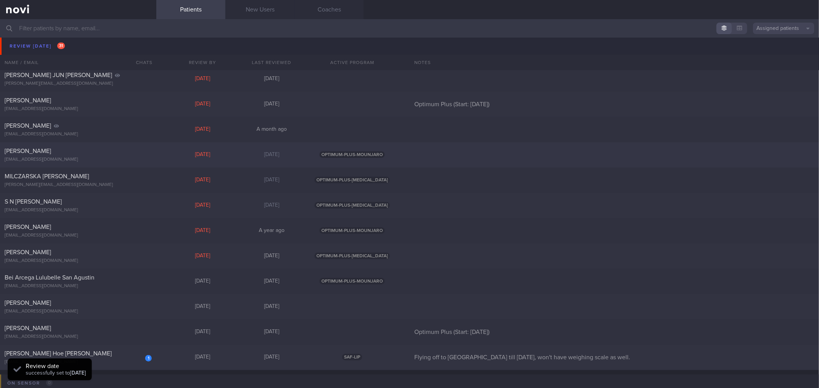
click at [123, 162] on div "jdhillebrand@gmail.com" at bounding box center [78, 160] width 147 height 6
select select "9"
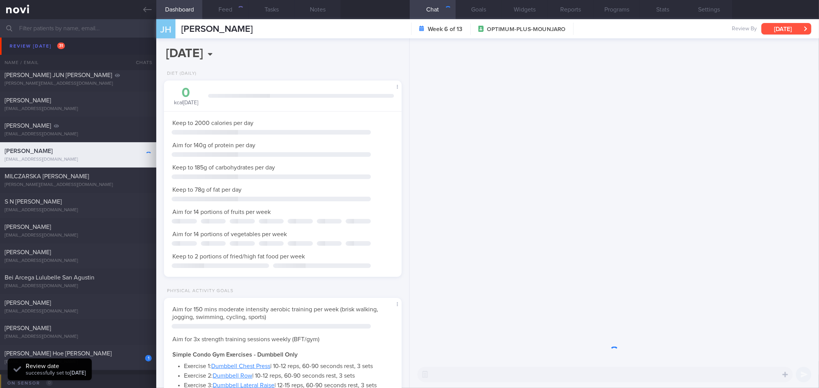
scroll to position [119, 217]
click at [777, 28] on button "[DATE]" at bounding box center [786, 29] width 50 height 12
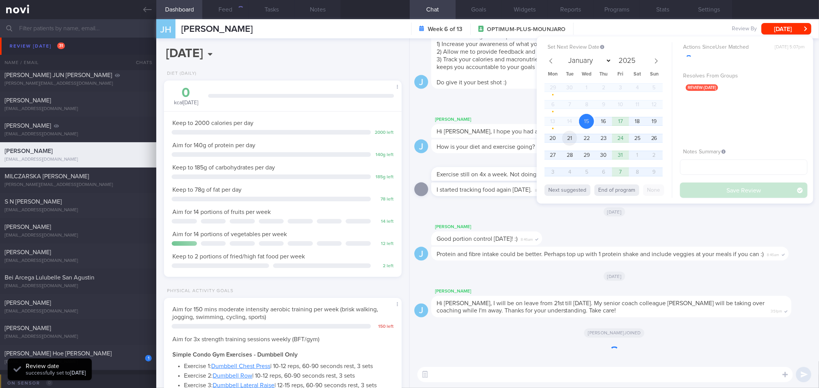
click at [569, 138] on span "21" at bounding box center [569, 138] width 15 height 15
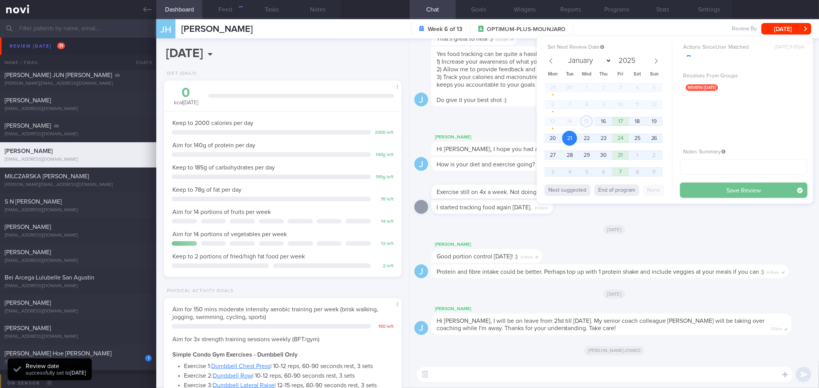
click at [725, 191] on button "Save Review" at bounding box center [743, 190] width 127 height 15
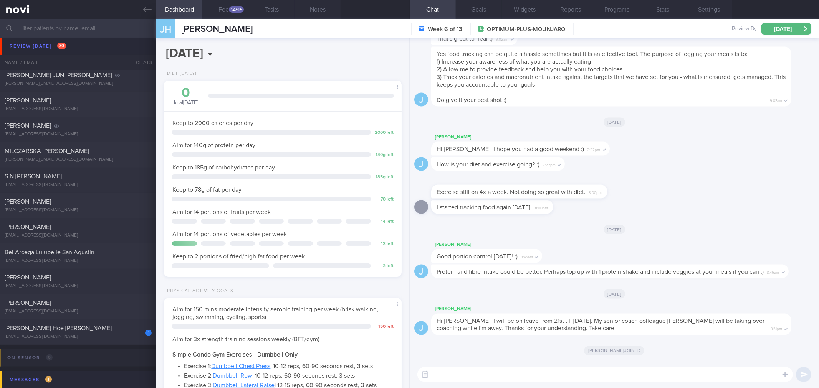
scroll to position [0, 0]
click at [143, 13] on link at bounding box center [78, 9] width 156 height 19
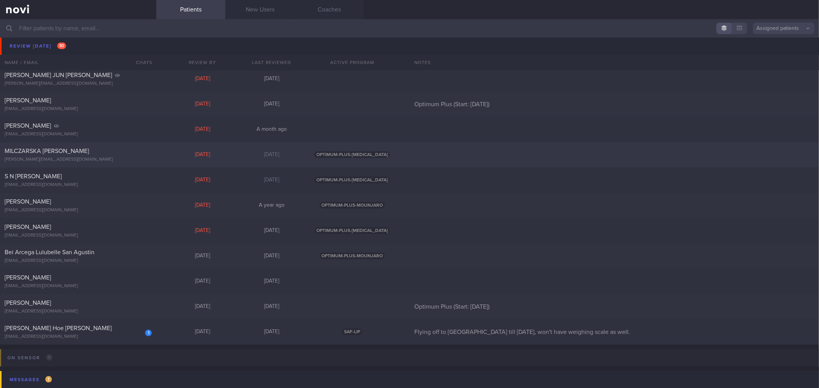
click at [117, 157] on div "magdalena.milczarska@gmail.com" at bounding box center [78, 160] width 147 height 6
select select "9"
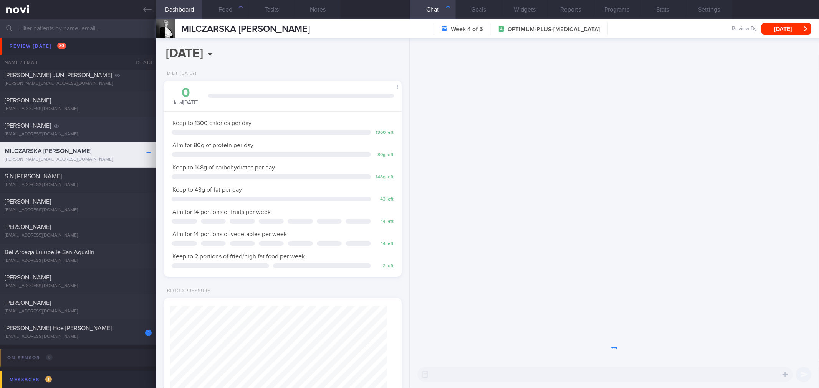
scroll to position [119, 217]
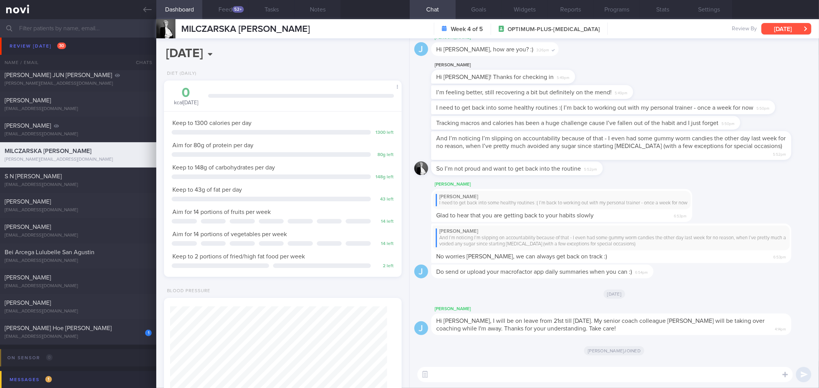
click at [792, 30] on button "[DATE]" at bounding box center [786, 29] width 50 height 12
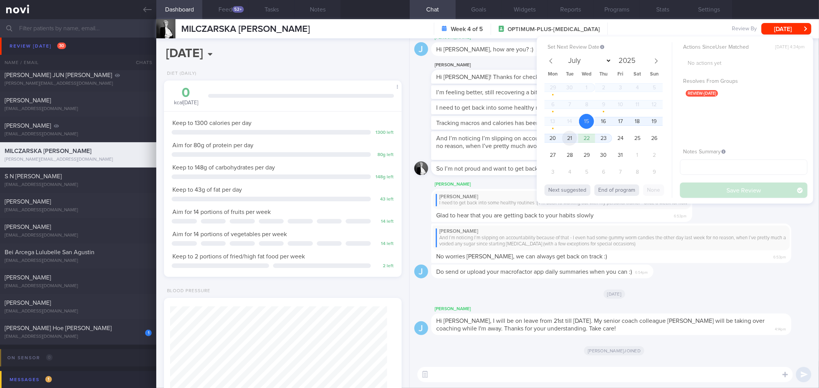
click at [568, 139] on span "21" at bounding box center [569, 138] width 15 height 15
click at [689, 188] on button "Save Review" at bounding box center [743, 190] width 127 height 15
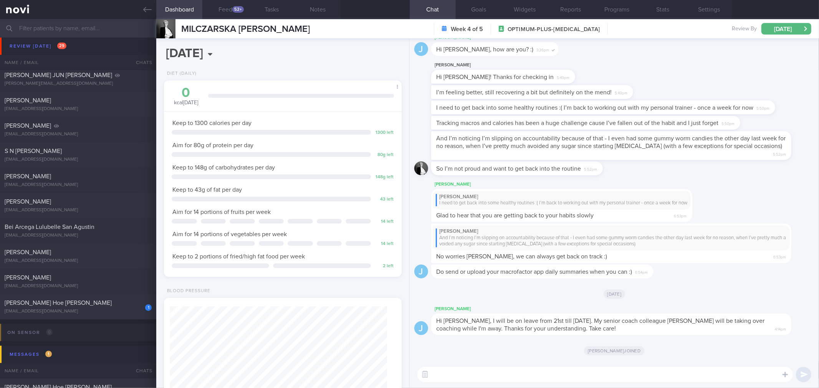
scroll to position [0, 0]
click at [148, 13] on icon at bounding box center [147, 9] width 8 height 8
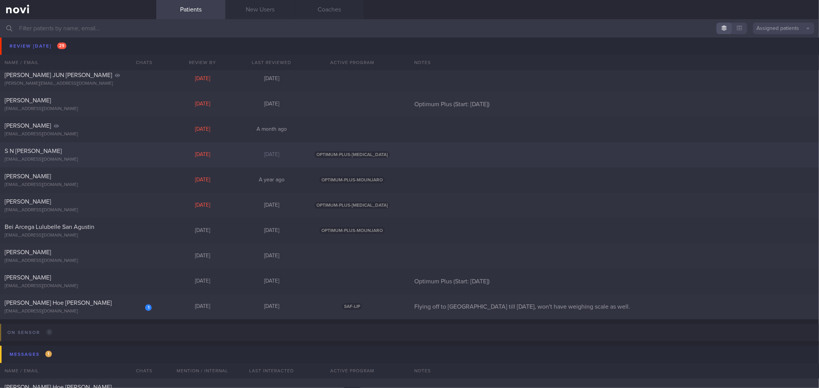
click at [129, 160] on div "kitkatskittlezz@gmail.com" at bounding box center [78, 160] width 147 height 6
select select "9"
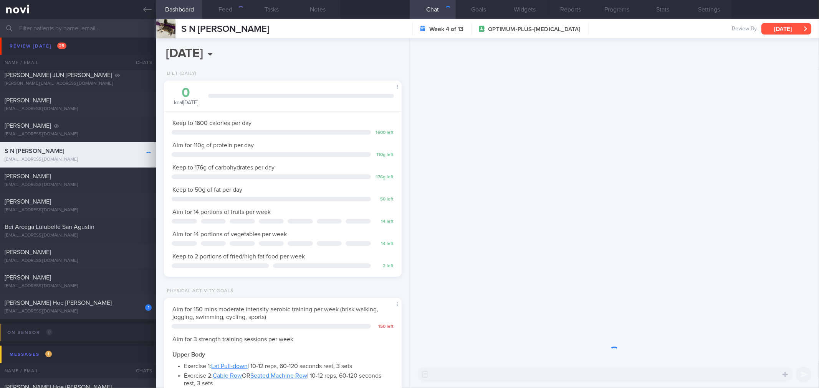
click at [784, 32] on button "[DATE]" at bounding box center [786, 29] width 50 height 12
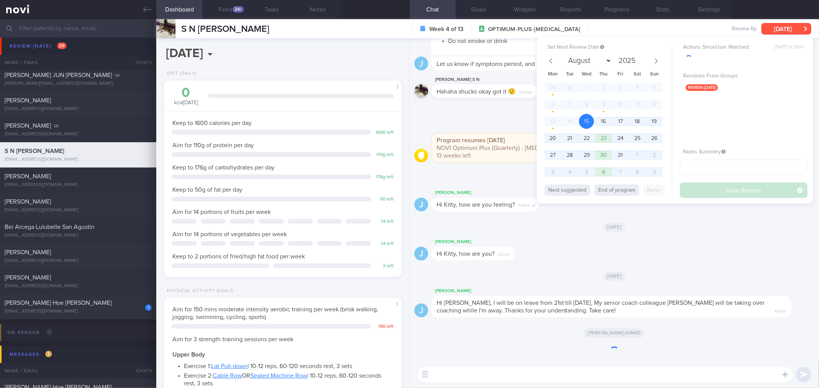
scroll to position [119, 217]
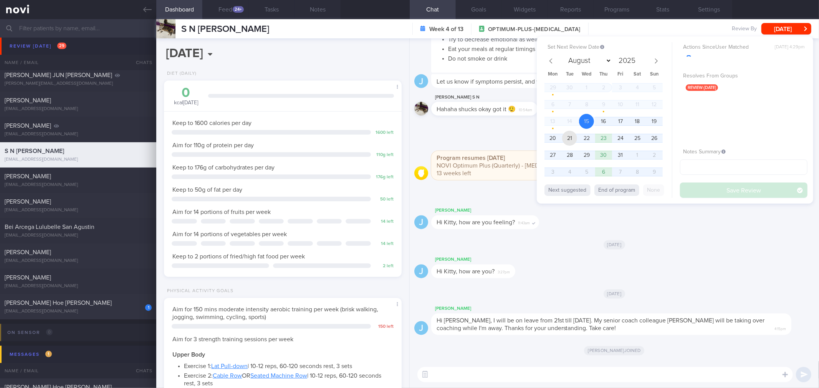
drag, startPoint x: 569, startPoint y: 137, endPoint x: 703, endPoint y: 182, distance: 140.9
click at [569, 137] on span "21" at bounding box center [569, 138] width 15 height 15
click at [707, 190] on button "Save Review" at bounding box center [743, 190] width 127 height 15
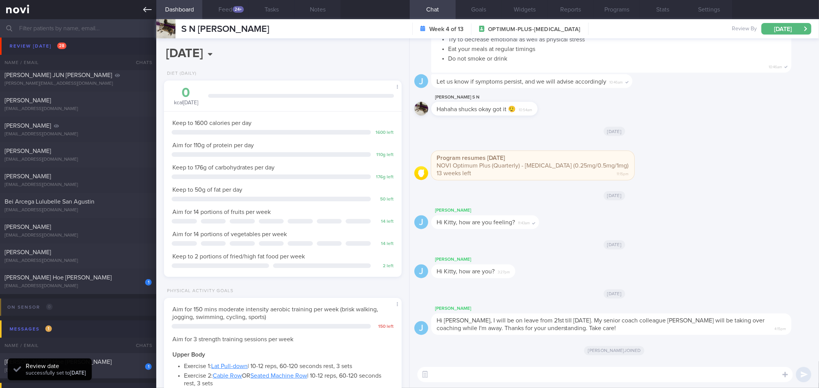
click at [150, 11] on icon at bounding box center [147, 9] width 8 height 8
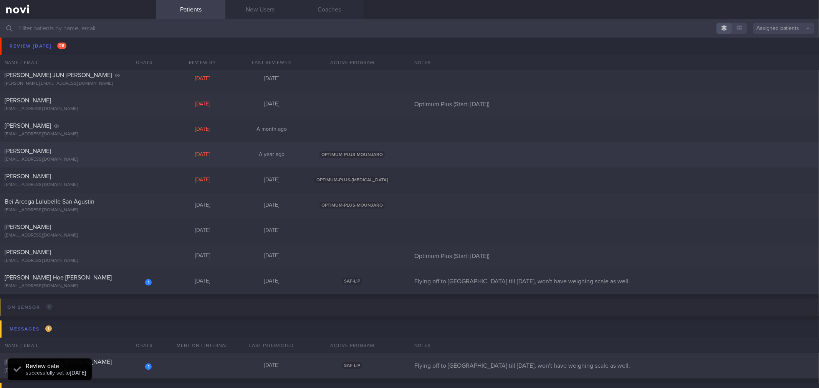
click at [124, 152] on div "MARK AYDIN CELENK" at bounding box center [77, 151] width 145 height 8
select select "9"
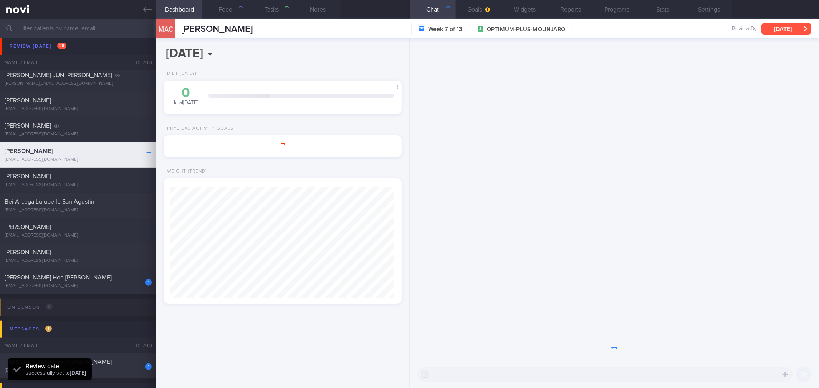
click at [780, 30] on button "[DATE]" at bounding box center [786, 29] width 50 height 12
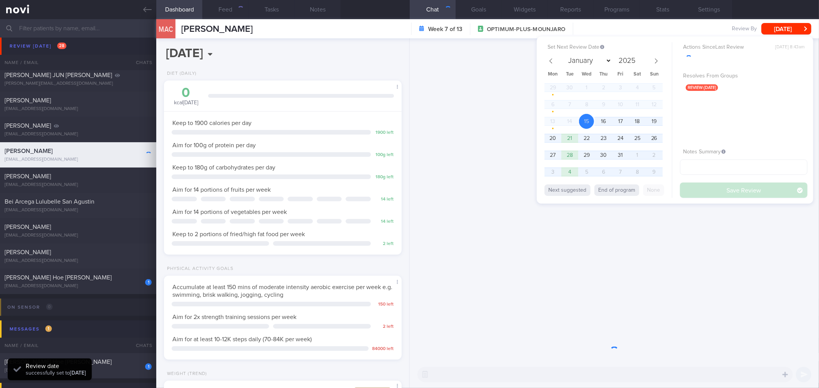
scroll to position [119, 217]
click at [572, 136] on span "21" at bounding box center [569, 138] width 15 height 15
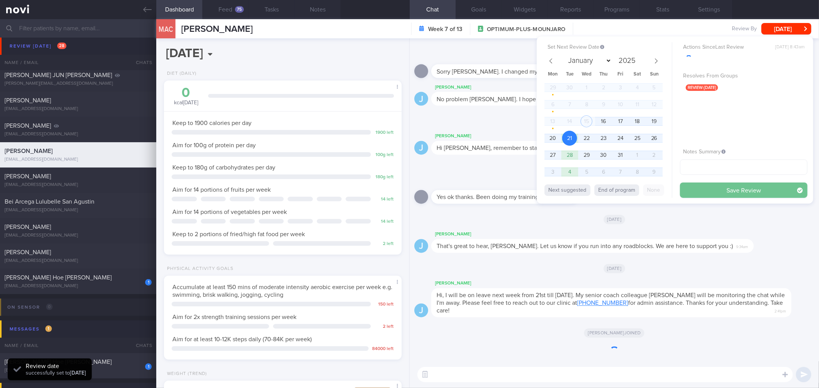
click at [715, 189] on button "Save Review" at bounding box center [743, 190] width 127 height 15
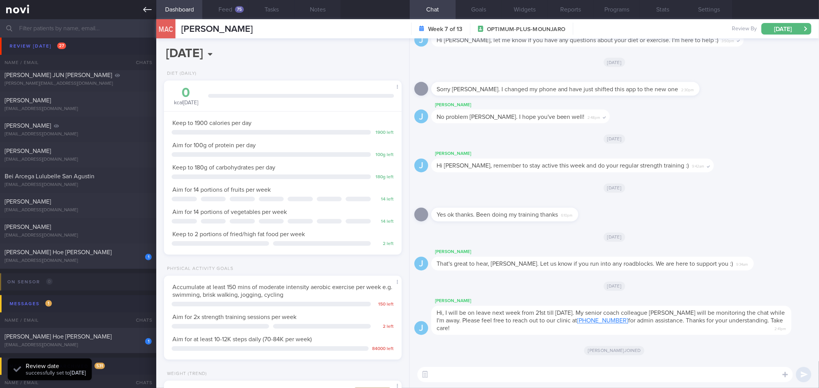
click at [145, 9] on icon at bounding box center [147, 9] width 8 height 8
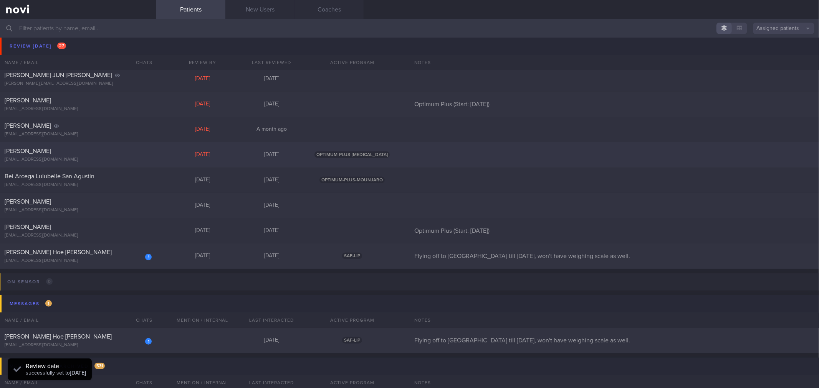
click at [130, 157] on div "dlawndus04@gmail.com" at bounding box center [78, 160] width 147 height 6
select select "9"
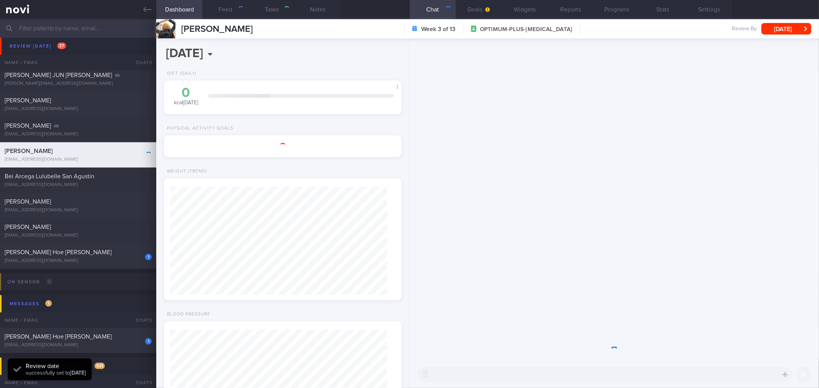
click at [772, 28] on div "Review By Wed, 15 Oct Set Next Review Date 15 Oct 2025 January February March A…" at bounding box center [770, 29] width 79 height 12
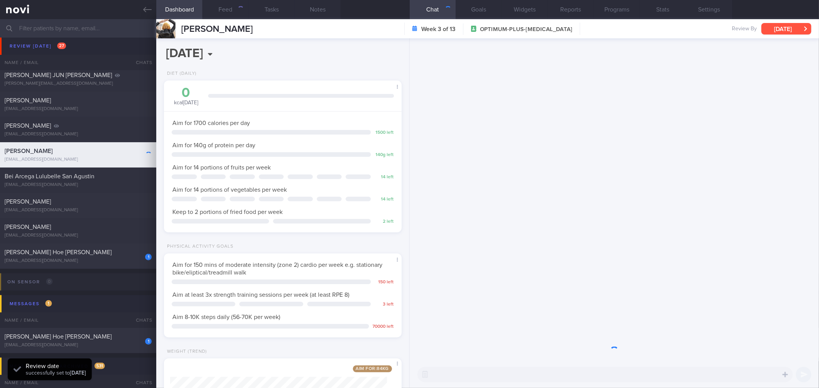
scroll to position [119, 217]
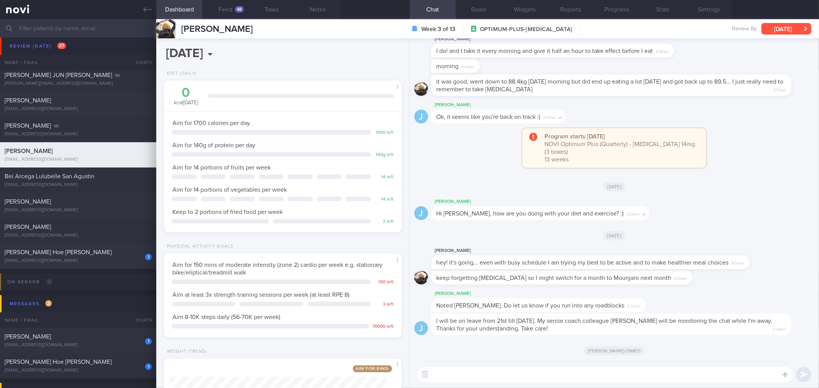
click at [803, 26] on button "[DATE]" at bounding box center [786, 29] width 50 height 12
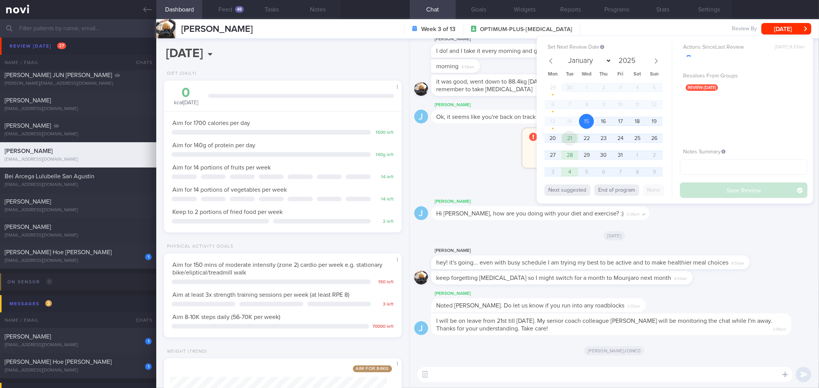
click at [573, 136] on span "21" at bounding box center [569, 138] width 15 height 15
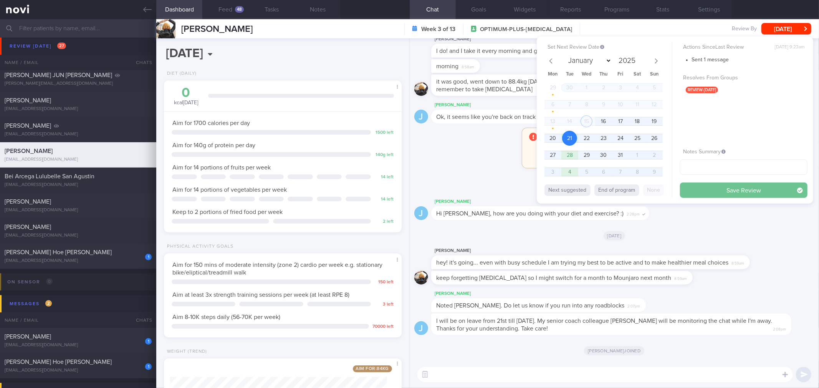
click at [730, 191] on button "Save Review" at bounding box center [743, 190] width 127 height 15
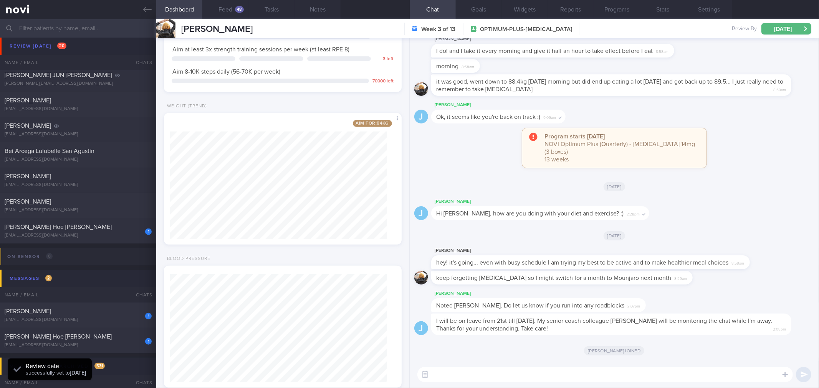
scroll to position [264, 0]
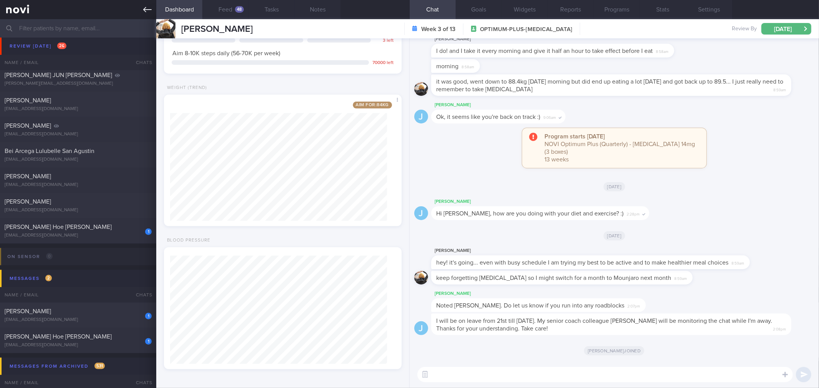
click at [147, 12] on icon at bounding box center [147, 9] width 8 height 8
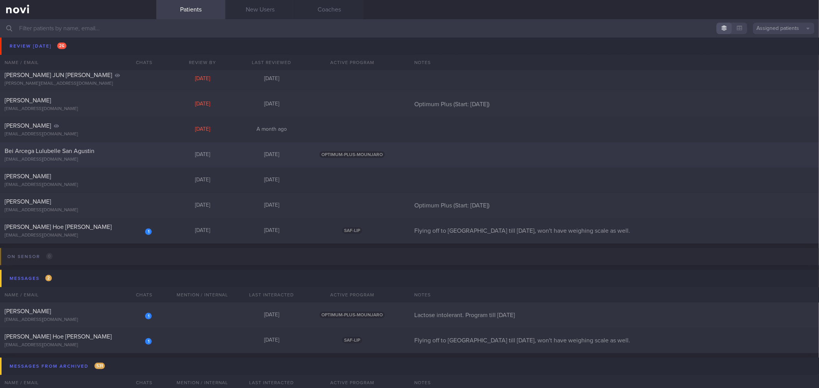
click at [136, 162] on div "beiarcega@yahoo.com" at bounding box center [78, 160] width 147 height 6
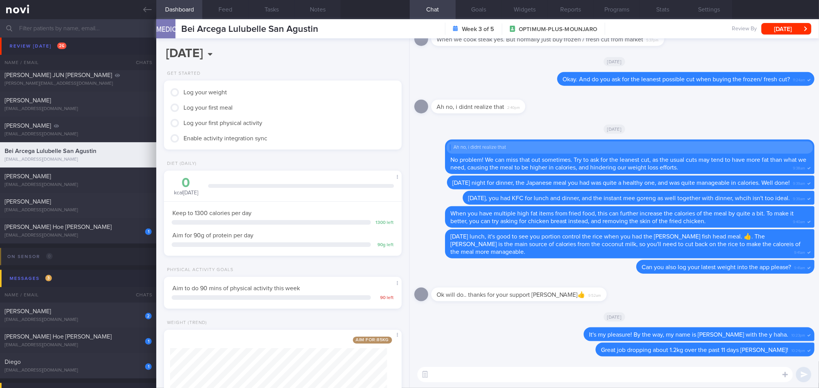
scroll to position [92, 0]
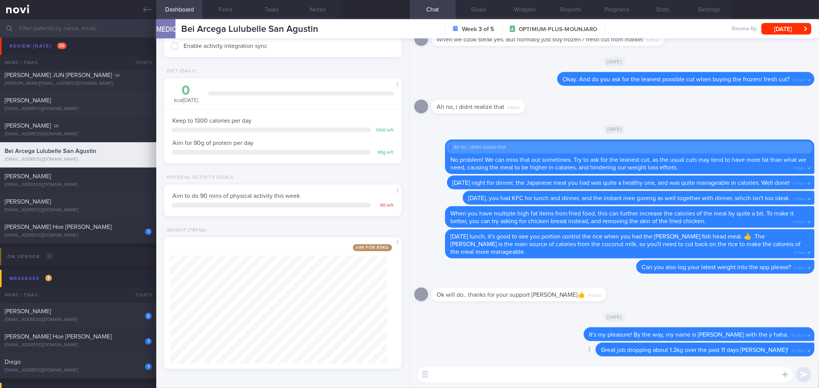
click at [503, 343] on div "Delete Great job dropping about 1.2kg over the past 11 days Bei! 10:24pm" at bounding box center [614, 352] width 400 height 18
click at [211, 16] on button "Feed" at bounding box center [225, 9] width 46 height 19
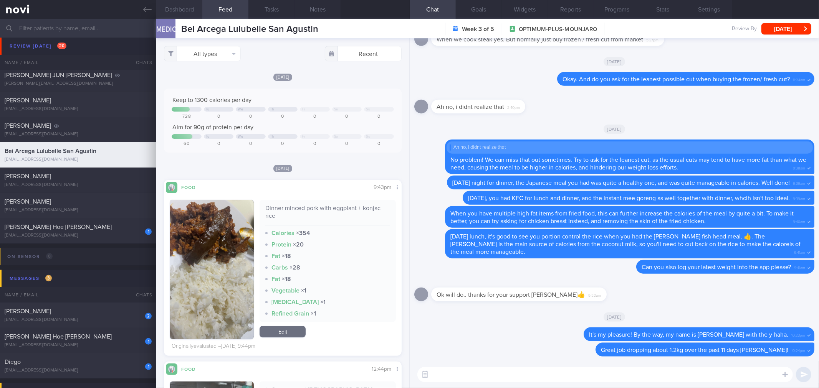
click at [183, 6] on button "Dashboard" at bounding box center [179, 9] width 46 height 19
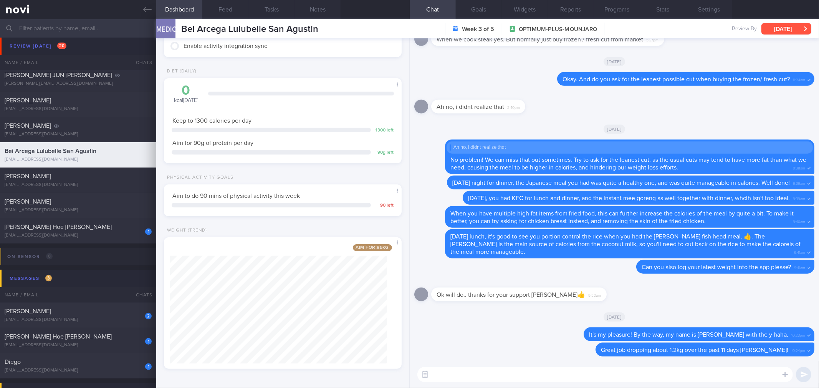
click at [786, 27] on button "[DATE]" at bounding box center [786, 29] width 50 height 12
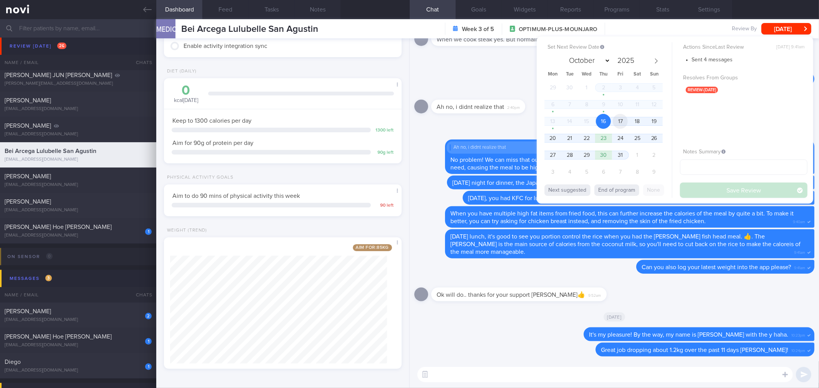
click at [622, 119] on span "17" at bounding box center [619, 121] width 15 height 15
click at [701, 196] on button "Save Review" at bounding box center [743, 190] width 127 height 15
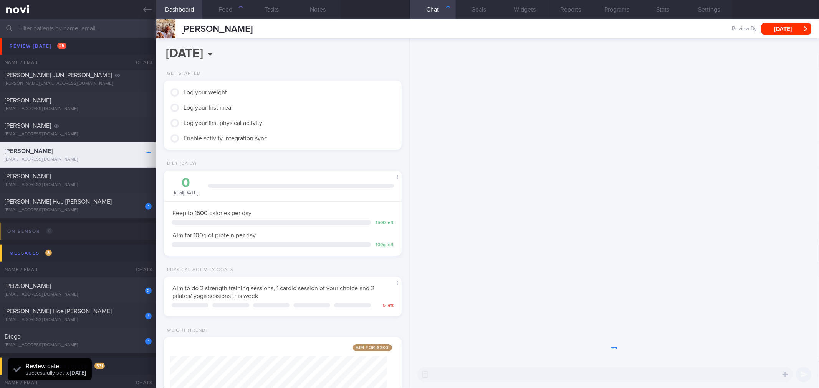
scroll to position [119, 217]
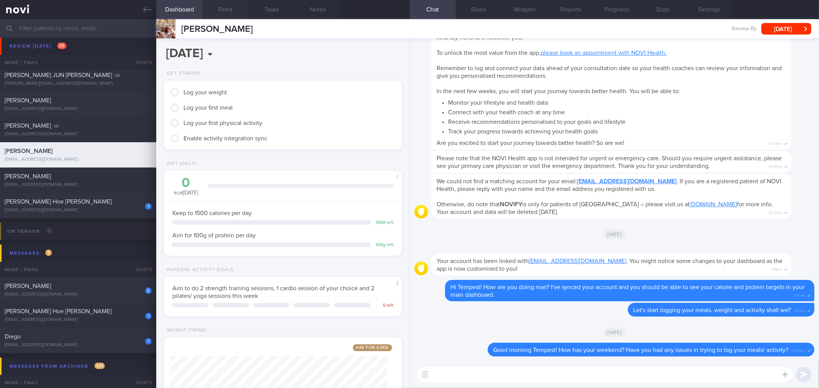
click at [221, 11] on button "Feed" at bounding box center [225, 9] width 46 height 19
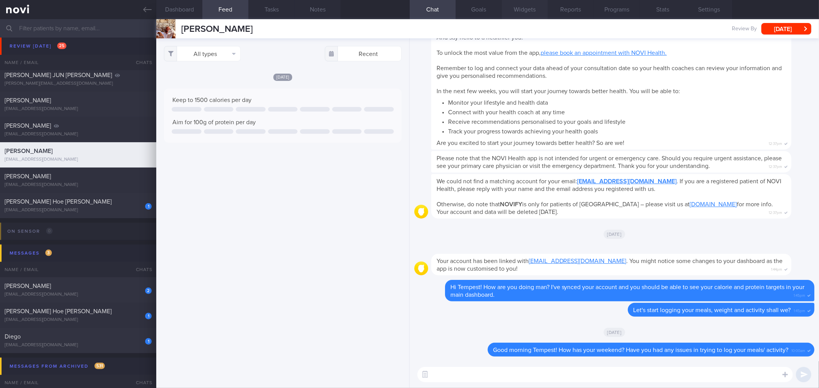
click at [185, 16] on button "Dashboard" at bounding box center [179, 9] width 46 height 19
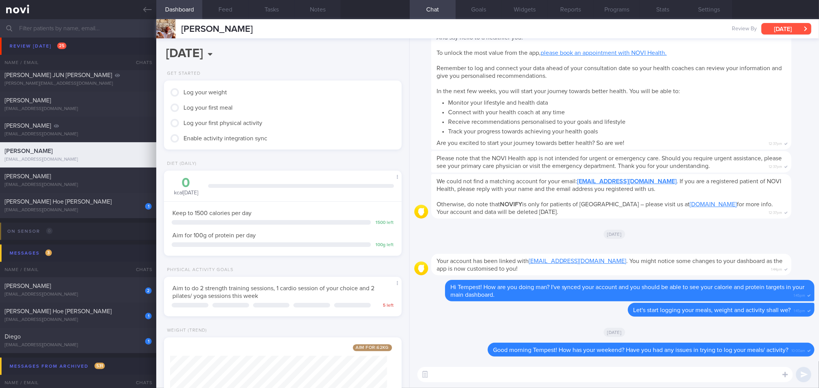
click at [787, 26] on button "[DATE]" at bounding box center [786, 29] width 50 height 12
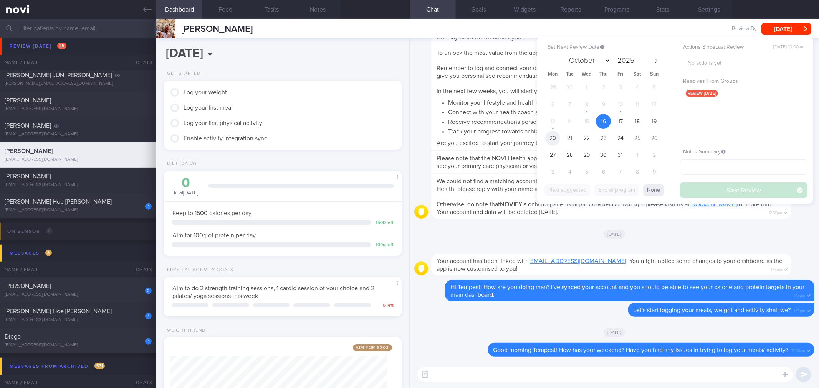
click at [555, 139] on span "20" at bounding box center [552, 138] width 15 height 15
click at [736, 190] on button "Save Review" at bounding box center [743, 190] width 127 height 15
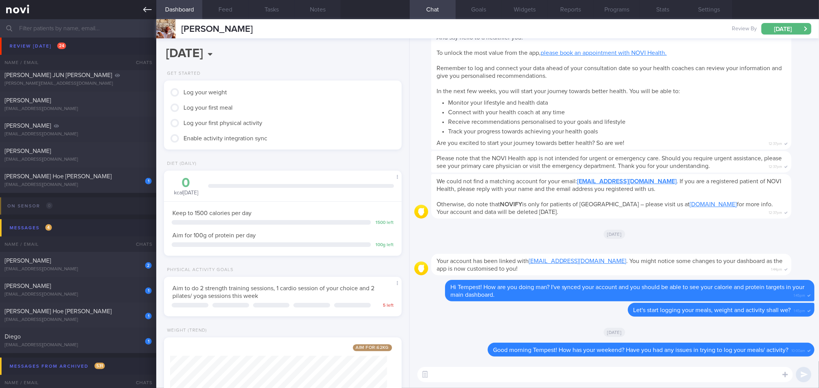
click at [149, 7] on icon at bounding box center [147, 9] width 8 height 8
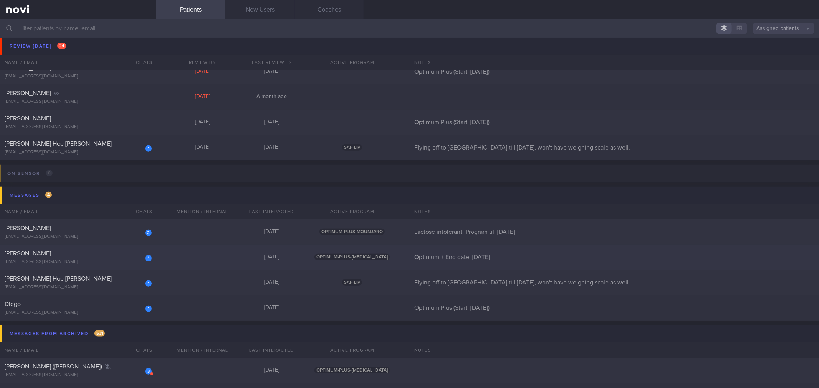
scroll to position [469, 0]
